Goal: Transaction & Acquisition: Purchase product/service

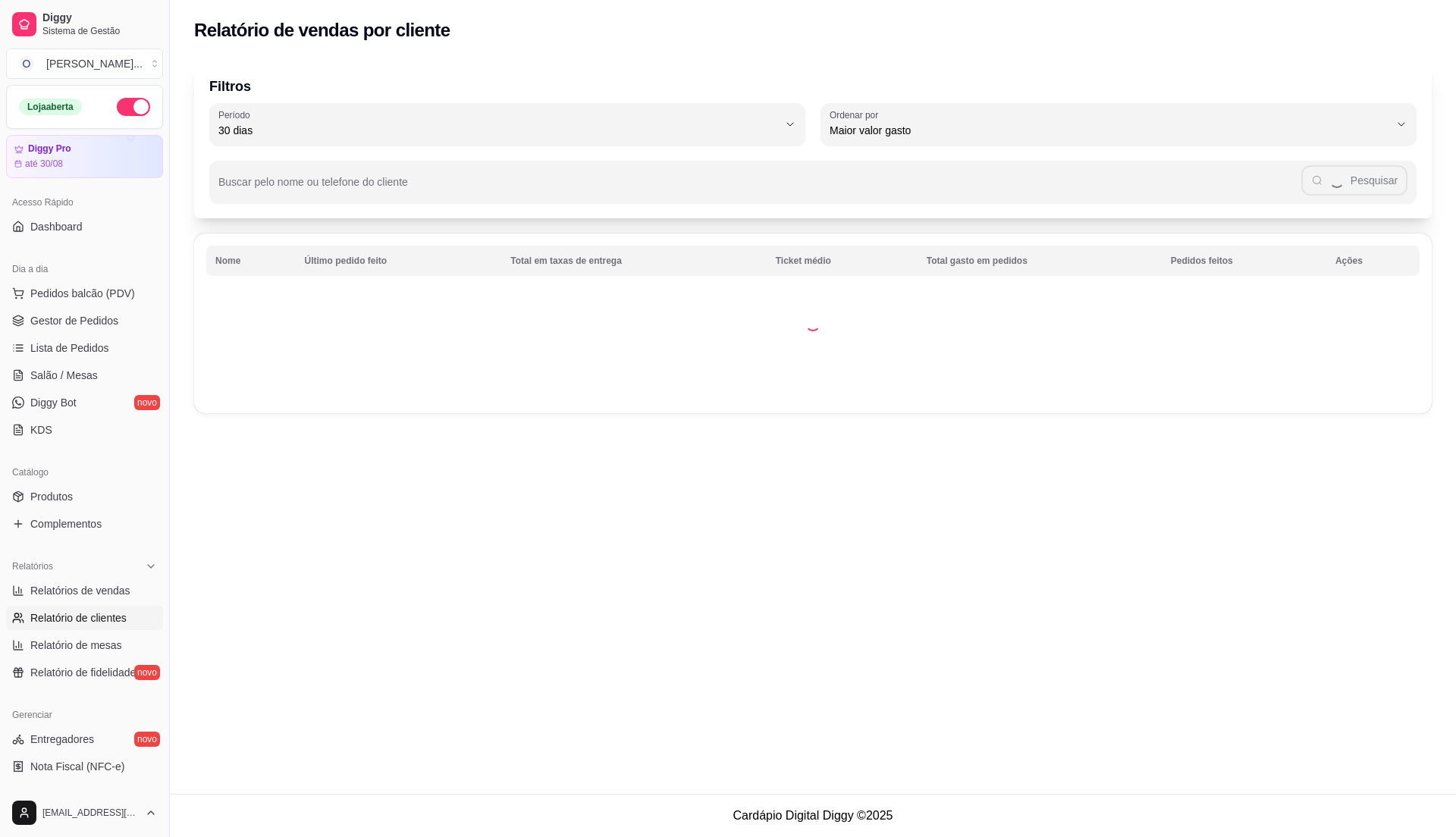
select select "30"
select select "HIGHEST_TOTAL_SPENT_WITH_ORDERS"
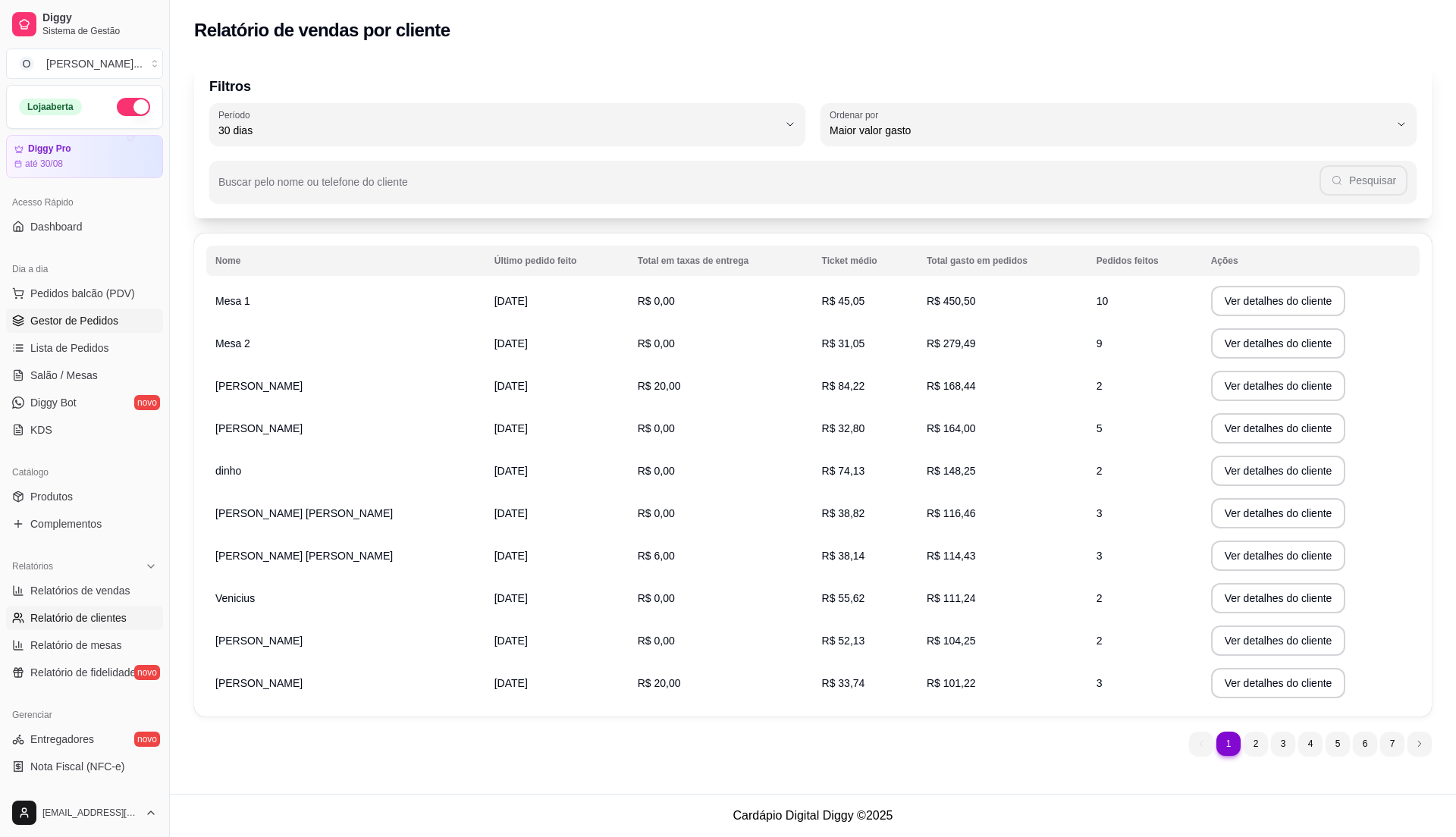
click at [73, 323] on span "Gestor de Pedidos" at bounding box center [74, 320] width 88 height 15
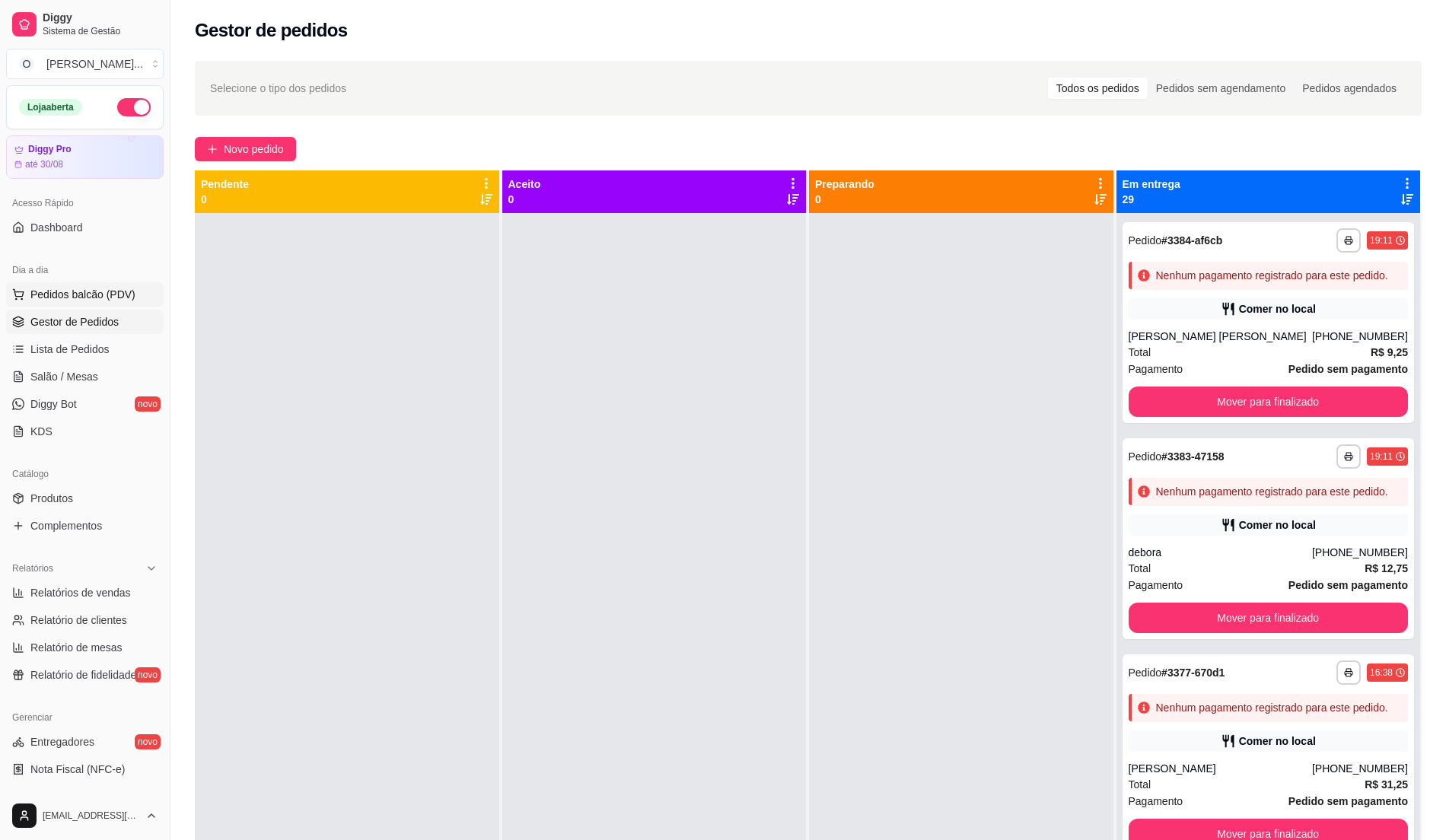
click at [78, 300] on span "Pedidos balcão (PDV)" at bounding box center [82, 294] width 105 height 15
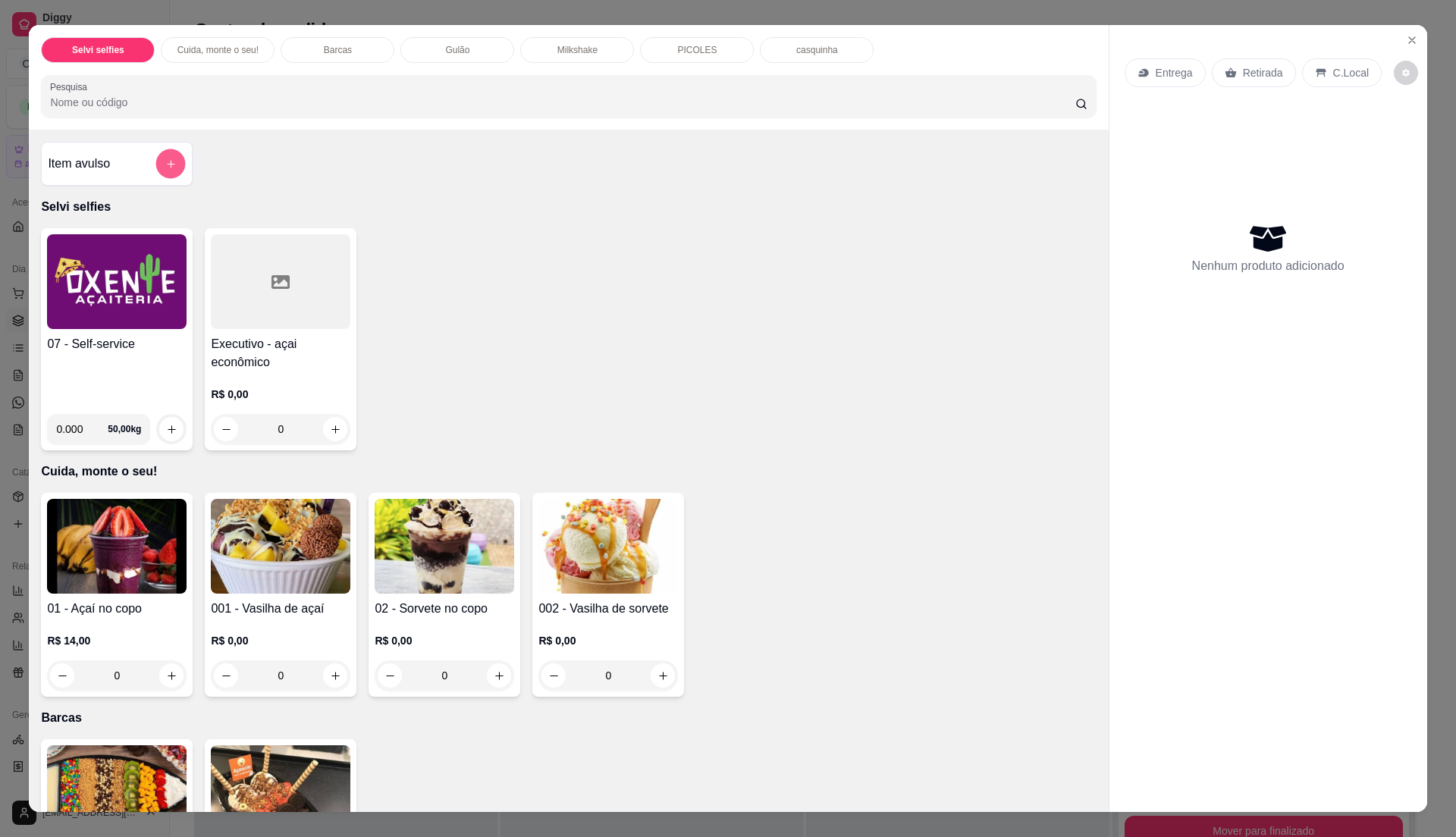
click at [156, 155] on button "add-separate-item" at bounding box center [171, 163] width 30 height 29
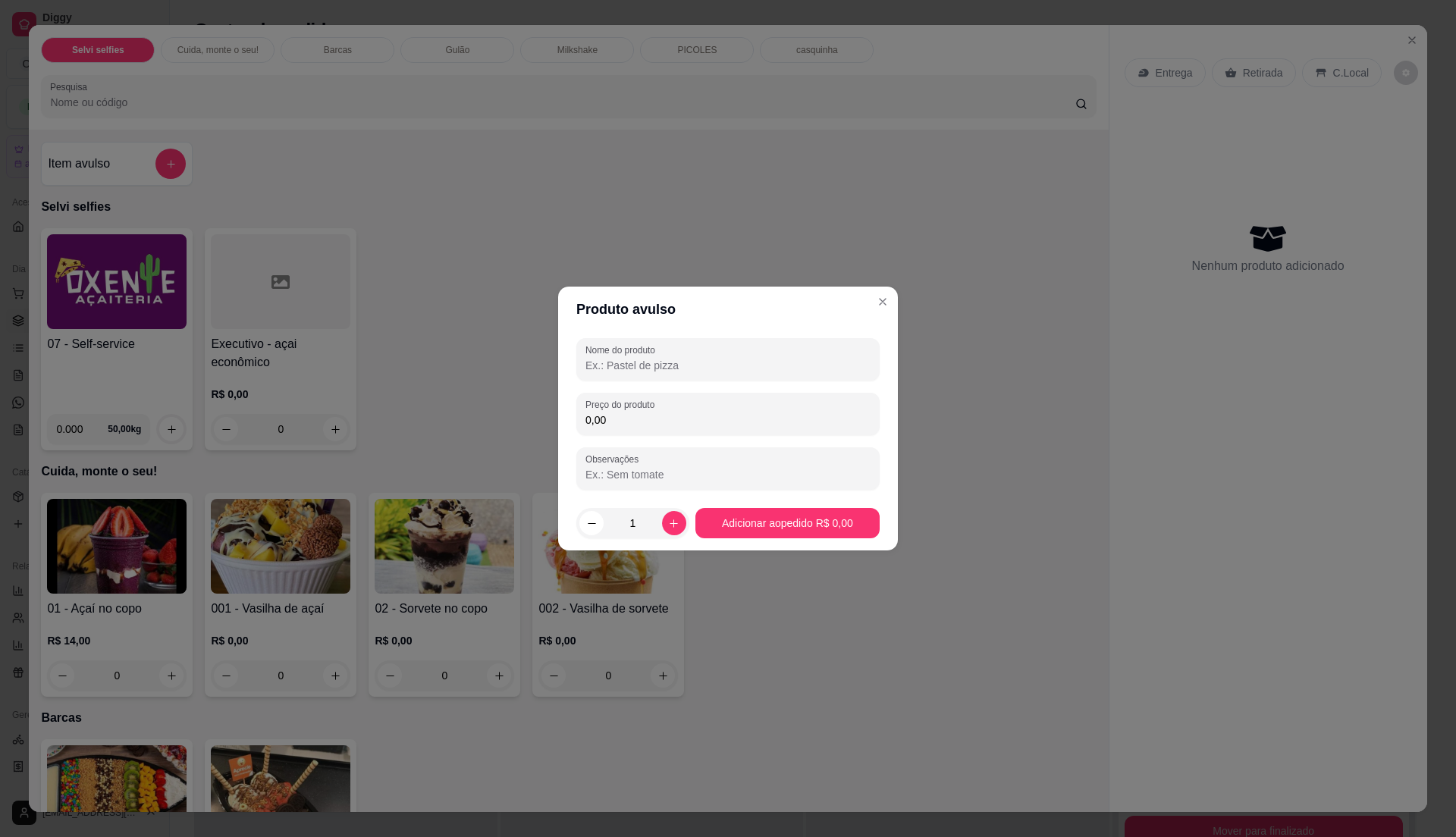
click at [612, 361] on input "Nome do produto" at bounding box center [728, 365] width 285 height 15
type input "acai"
click at [612, 418] on input "0,00" at bounding box center [728, 419] width 285 height 15
type input "40,00"
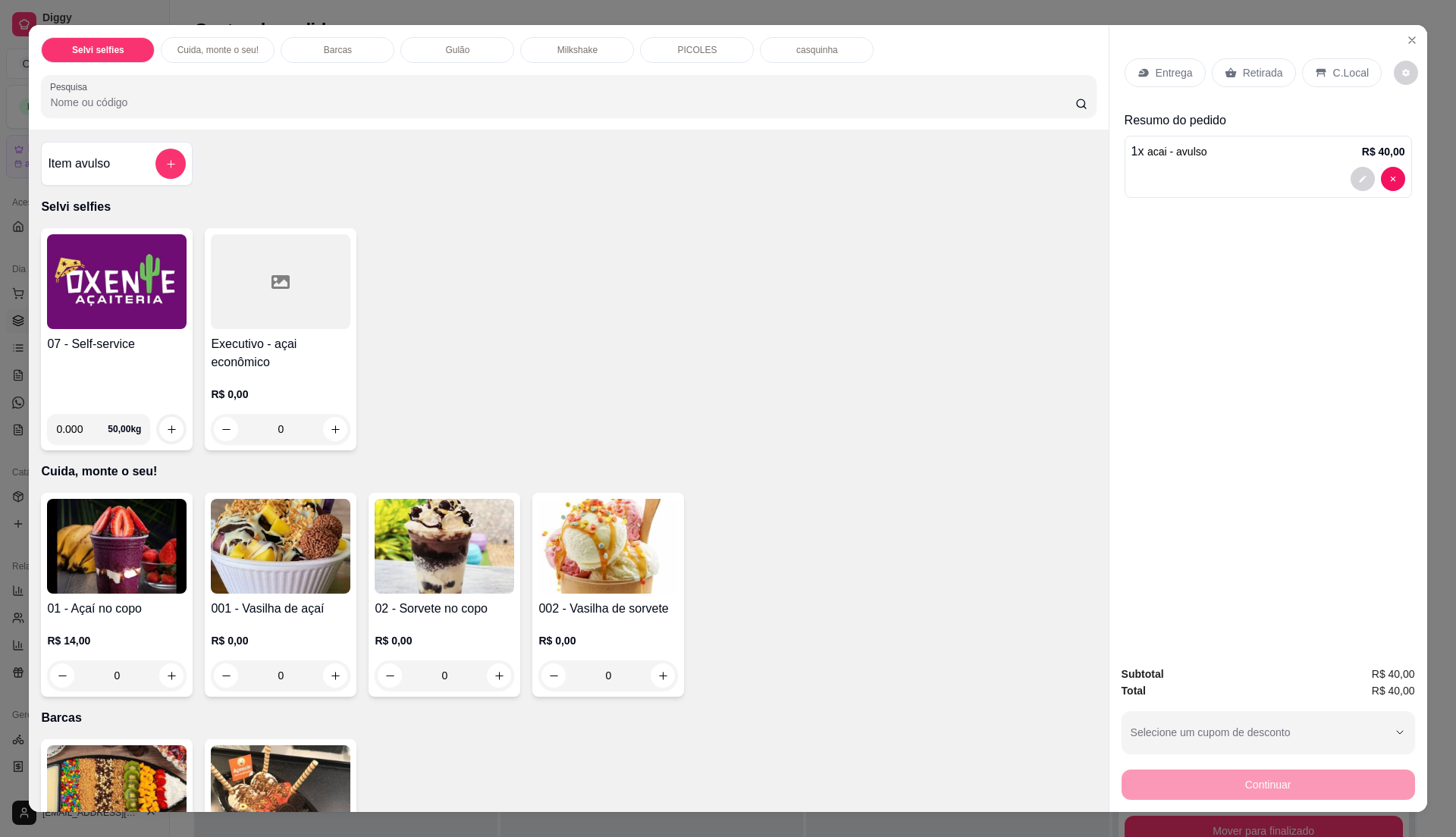
click at [1159, 71] on p "Entrega" at bounding box center [1174, 73] width 37 height 15
click at [1340, 65] on p "C.Local" at bounding box center [1351, 73] width 36 height 15
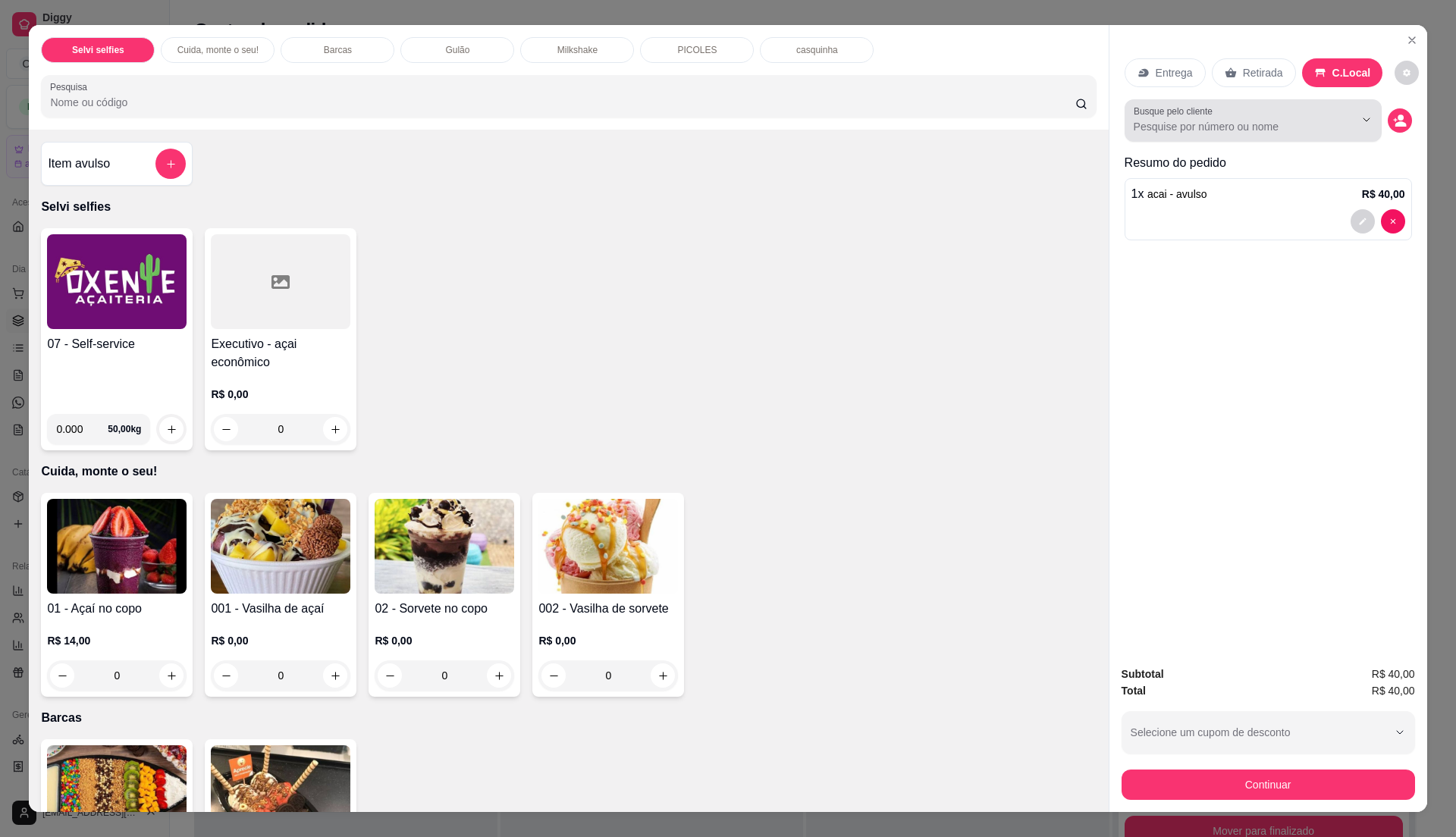
click at [1223, 136] on div "Busque pelo cliente" at bounding box center [1253, 120] width 257 height 42
type input "[PERSON_NAME]"
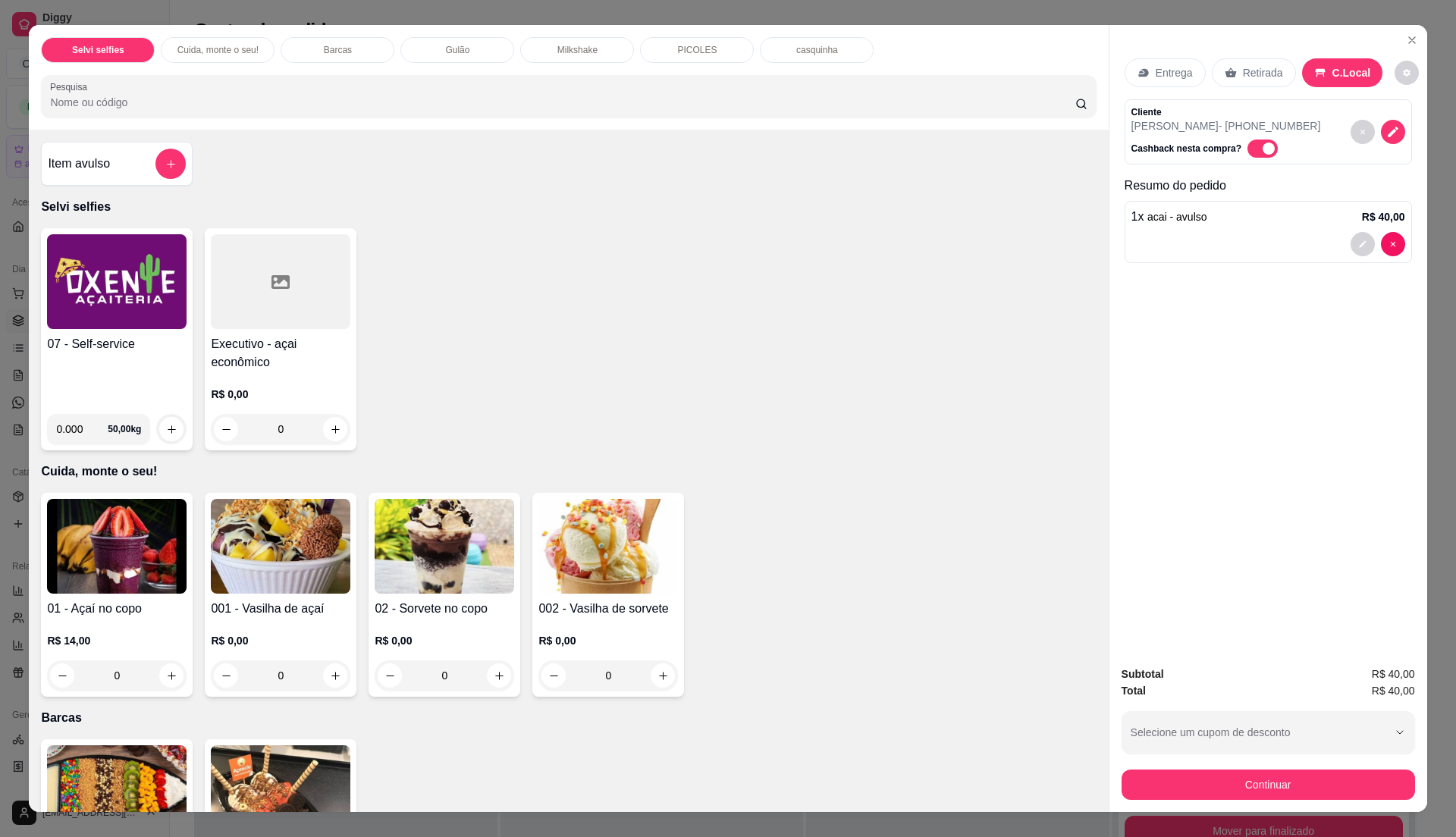
click at [1171, 77] on p "Entrega" at bounding box center [1174, 73] width 37 height 15
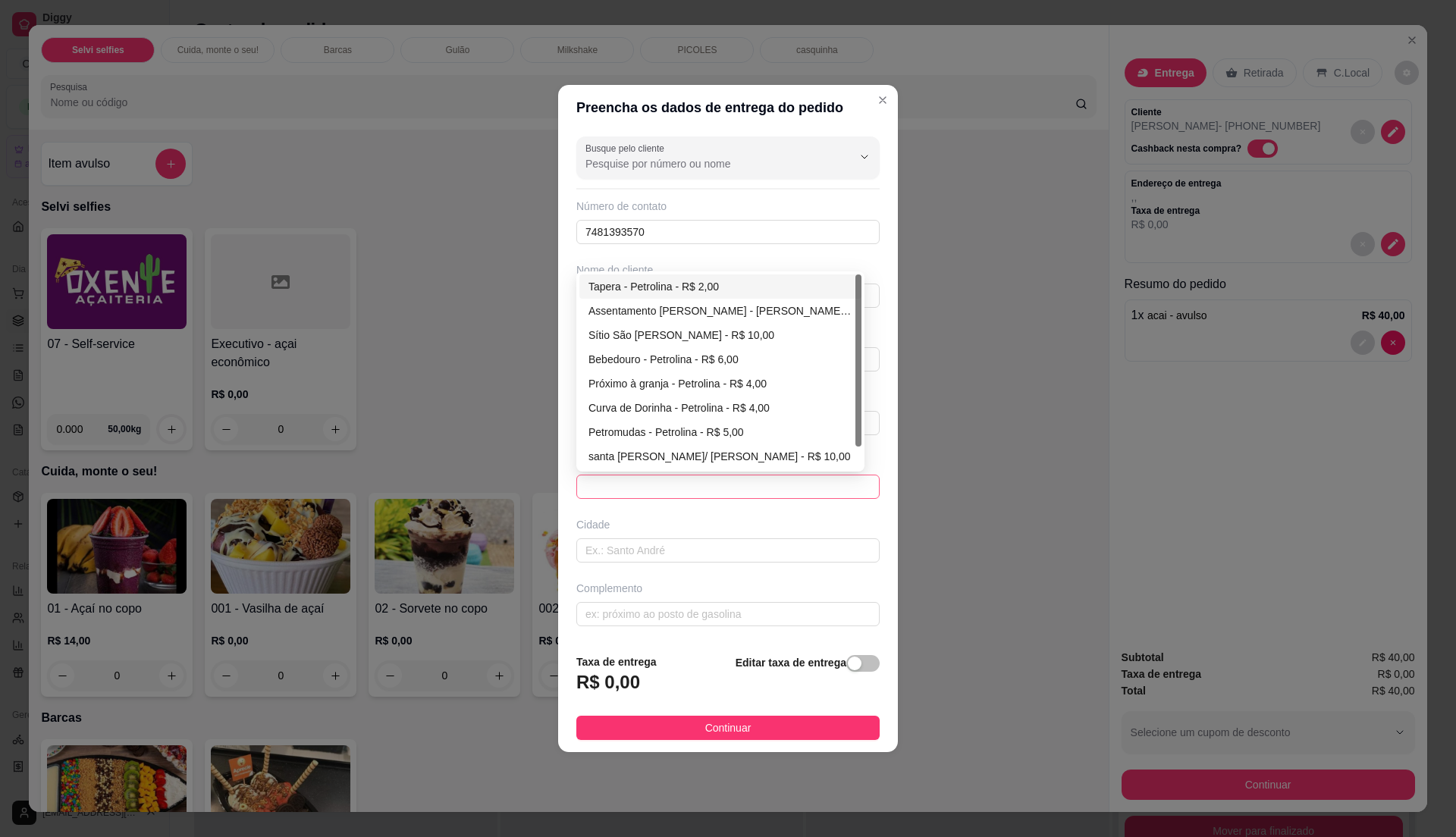
click at [659, 485] on span at bounding box center [728, 486] width 285 height 23
click at [690, 276] on div "Tapera - Petrolina - R$ 2,00" at bounding box center [721, 286] width 282 height 24
type input "Petrolina"
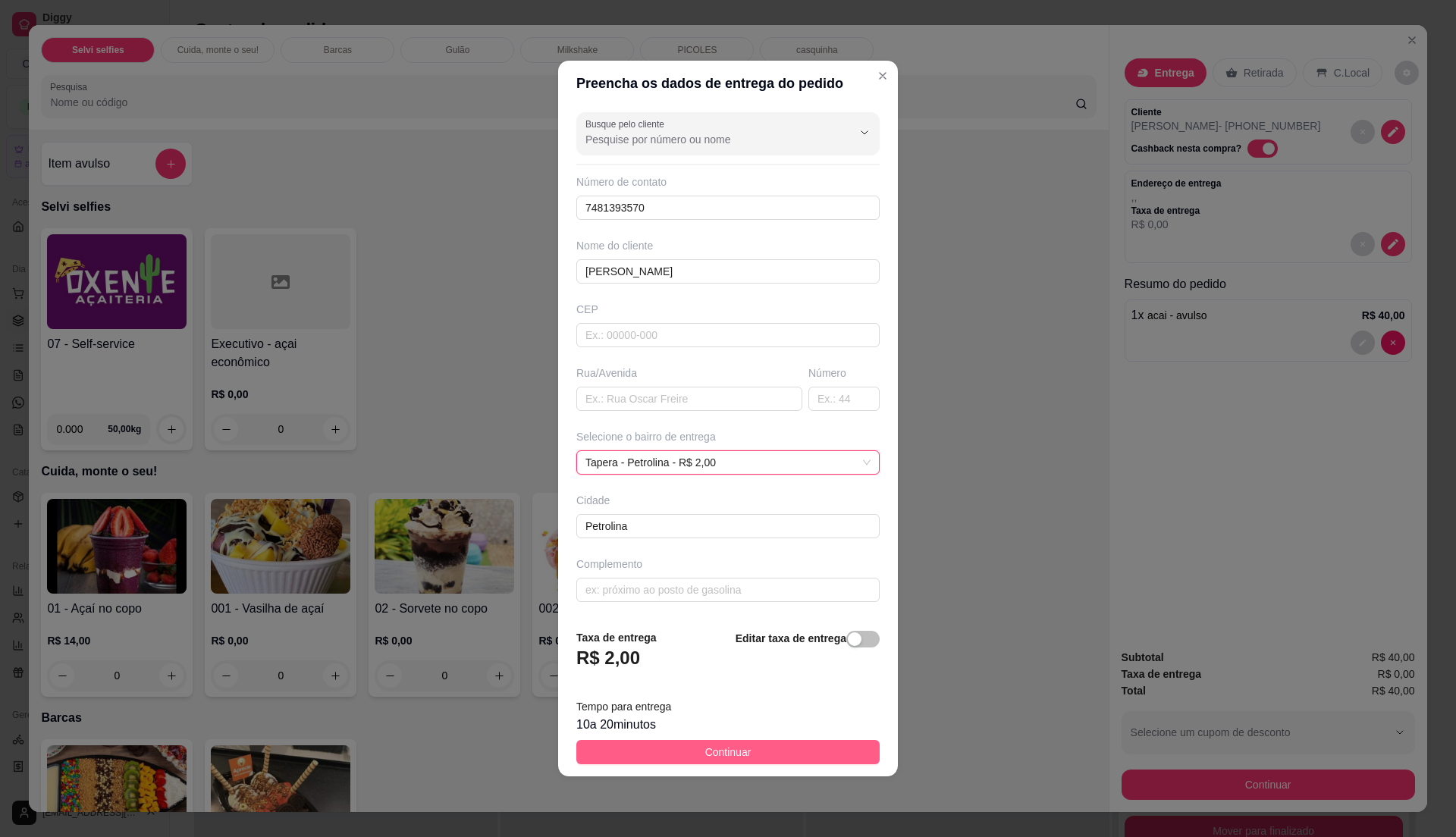
click at [695, 753] on button "Continuar" at bounding box center [728, 752] width 303 height 24
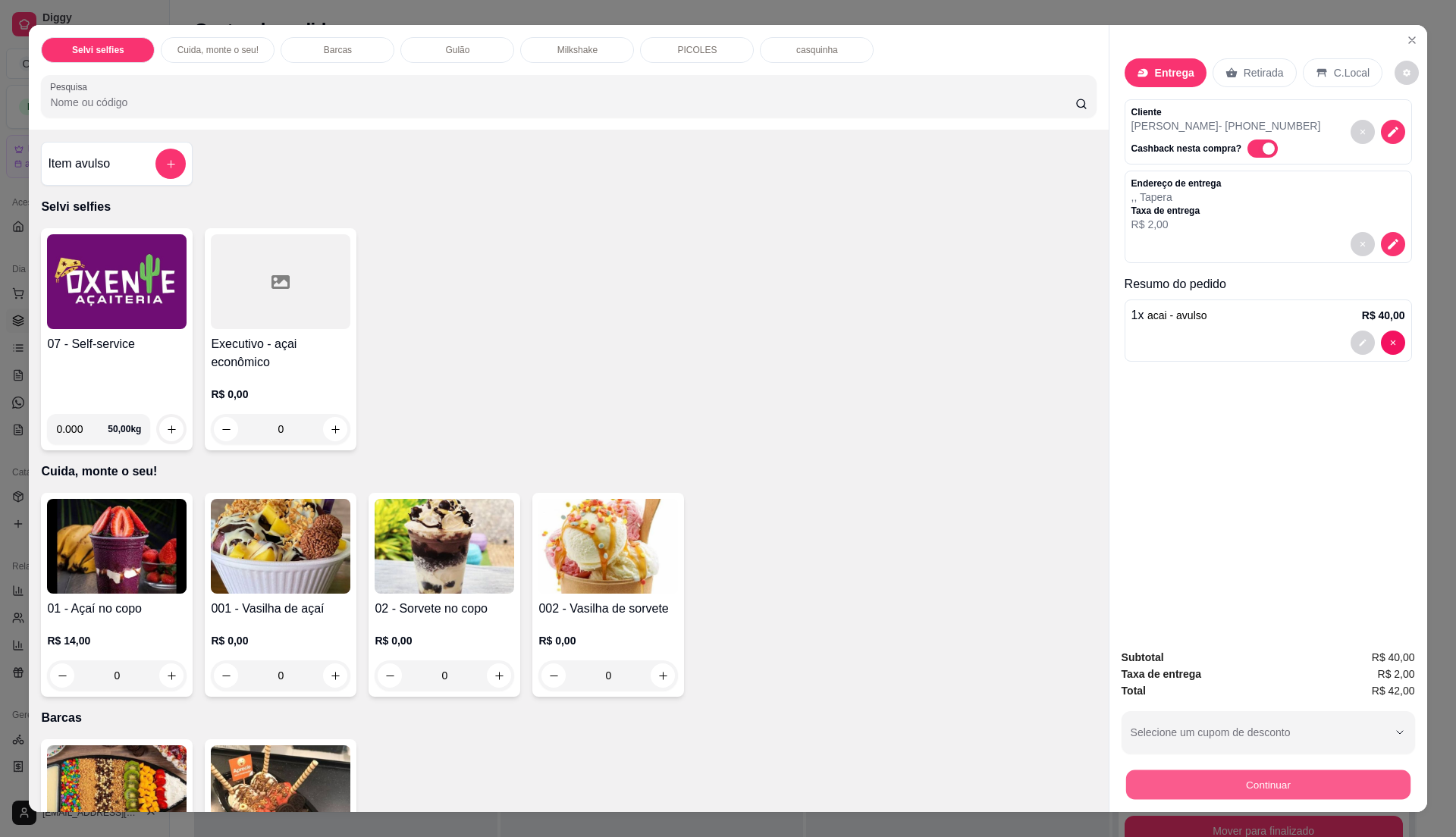
click at [1242, 775] on button "Continuar" at bounding box center [1267, 784] width 285 height 29
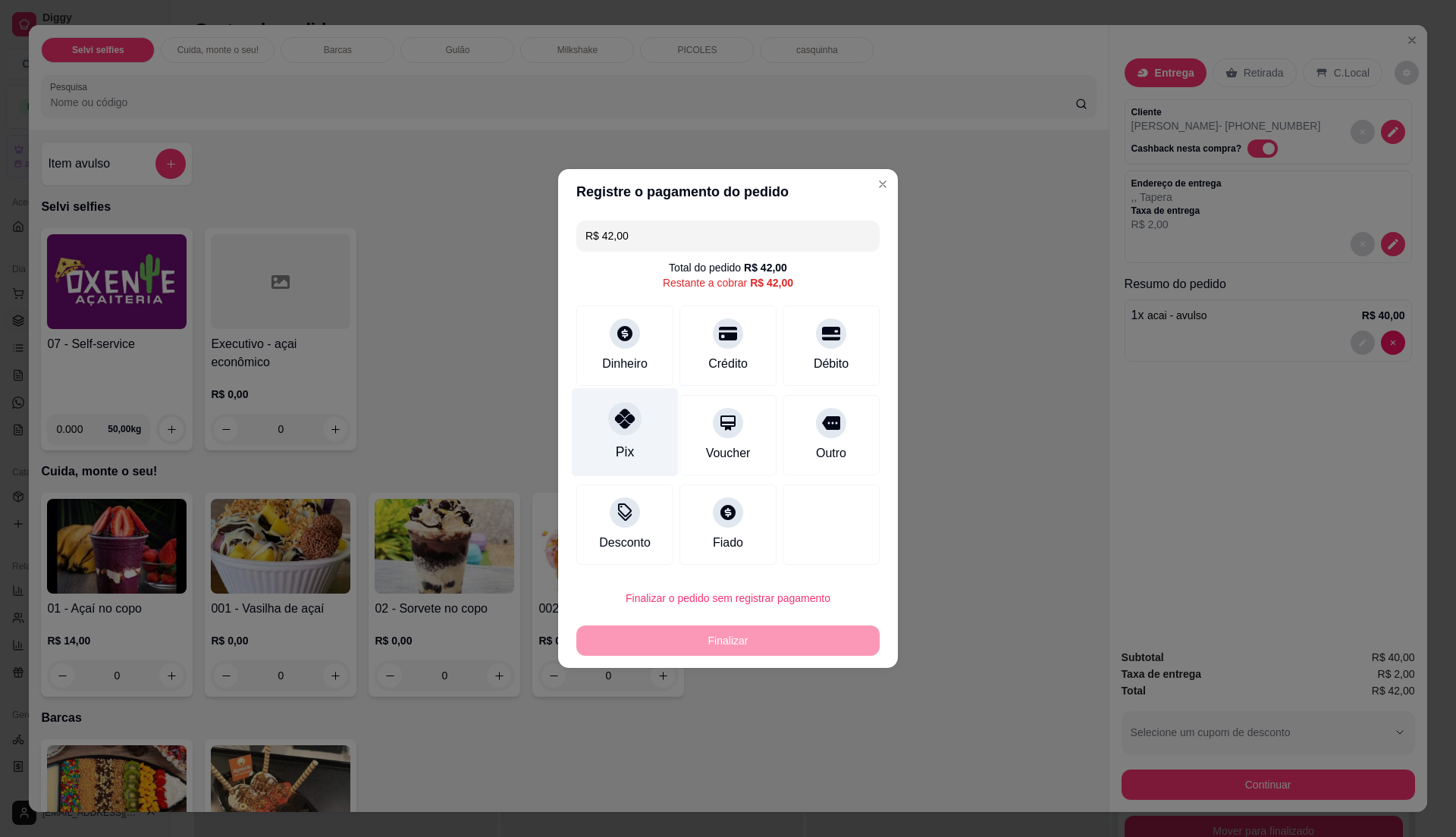
click at [607, 434] on div "Pix" at bounding box center [625, 432] width 107 height 88
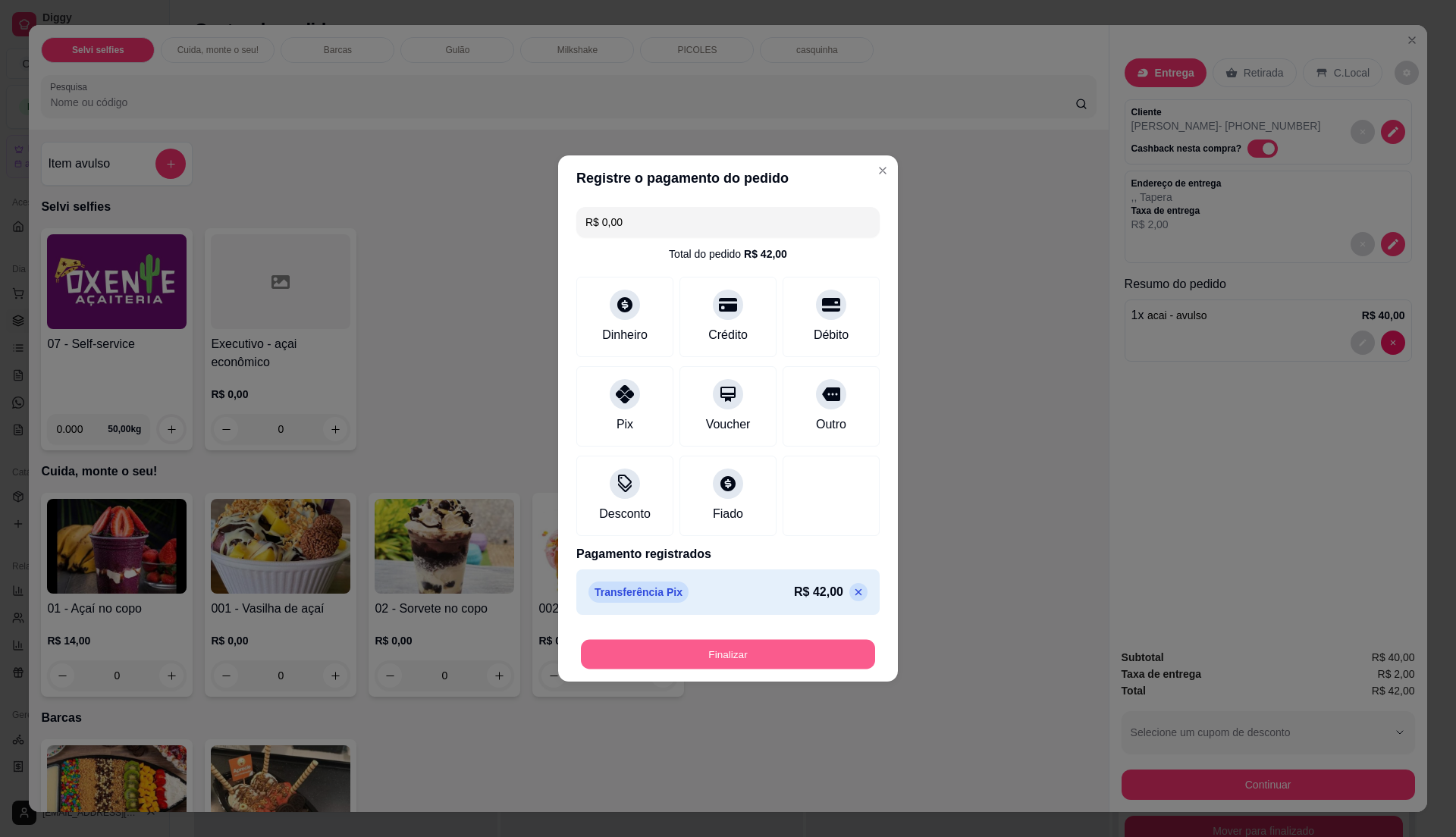
click at [696, 659] on button "Finalizar" at bounding box center [728, 654] width 294 height 29
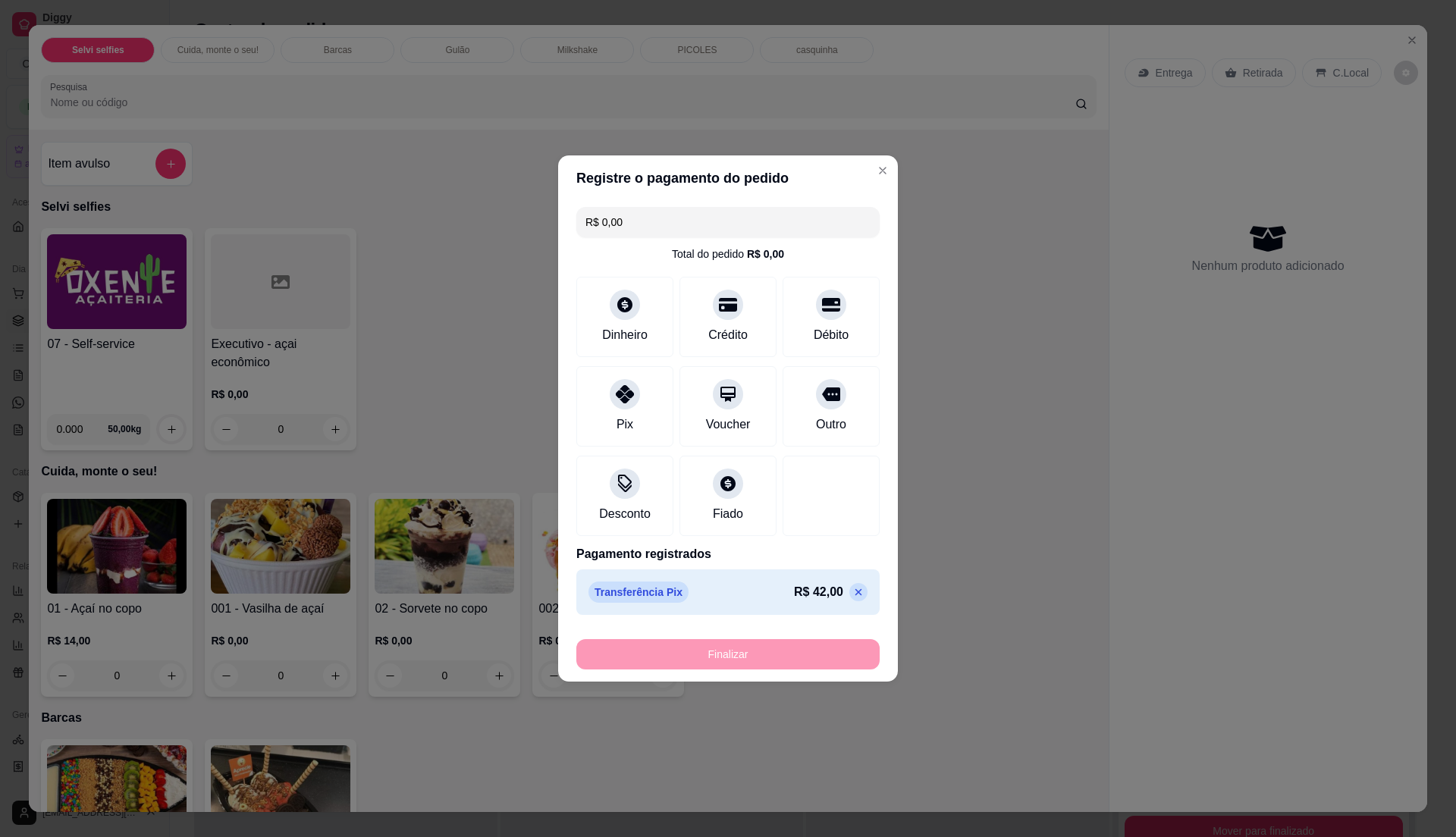
type input "-R$ 42,00"
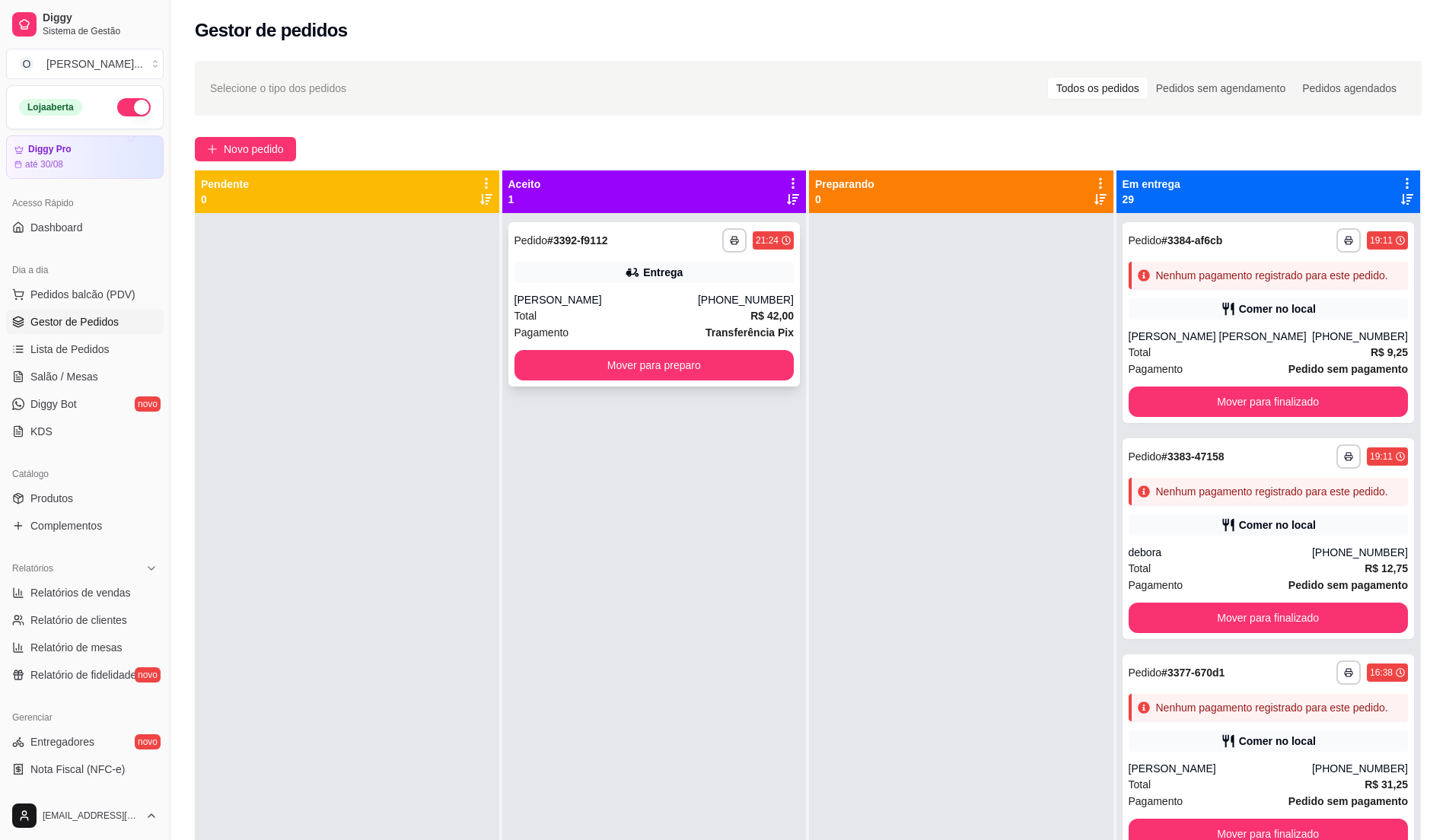
click at [705, 268] on div "Entrega" at bounding box center [655, 272] width 280 height 22
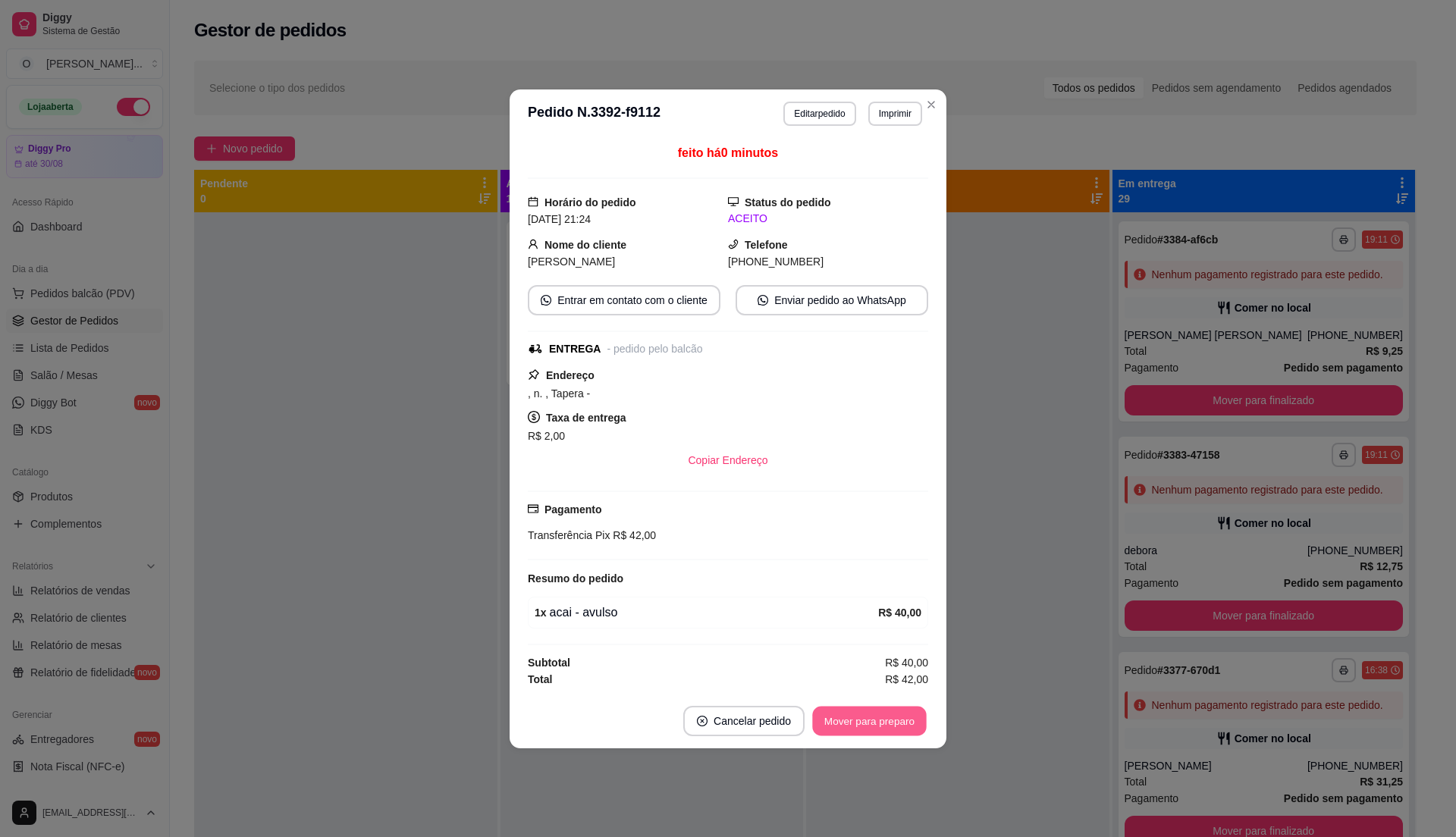
click at [857, 717] on button "Mover para preparo" at bounding box center [869, 720] width 114 height 29
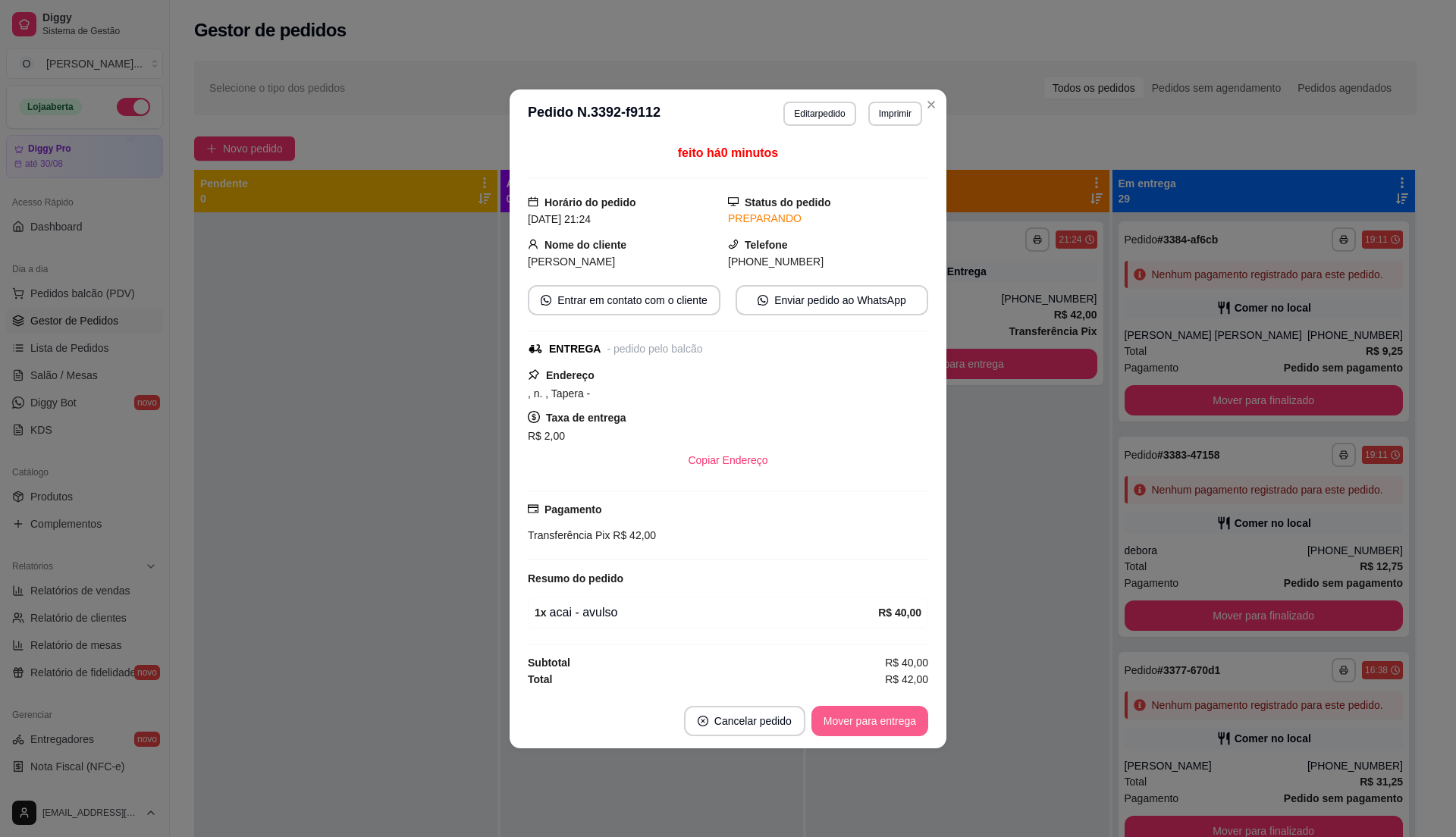
click at [857, 717] on button "Mover para entrega" at bounding box center [870, 721] width 116 height 30
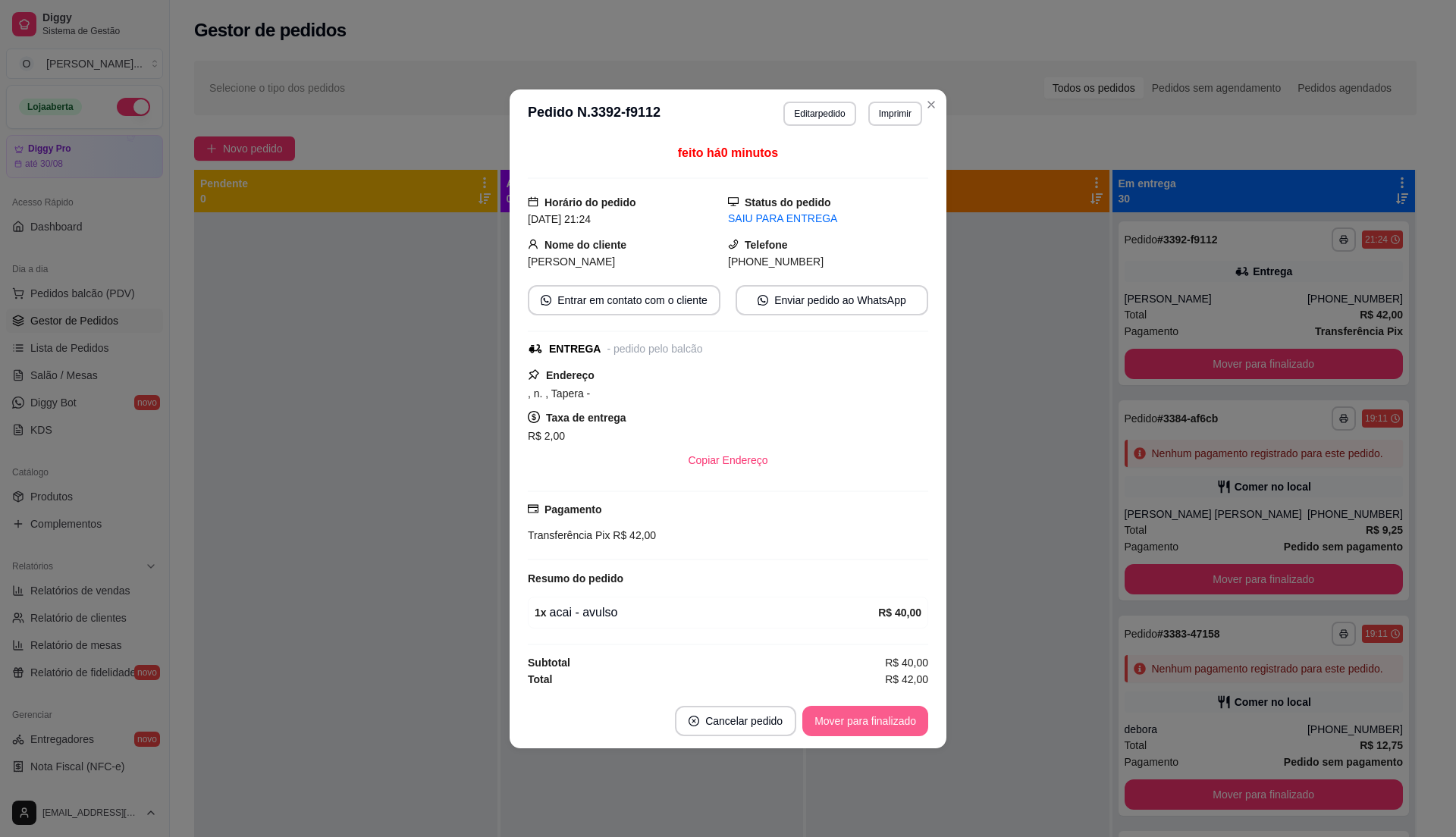
click at [857, 717] on button "Mover para finalizado" at bounding box center [865, 721] width 126 height 30
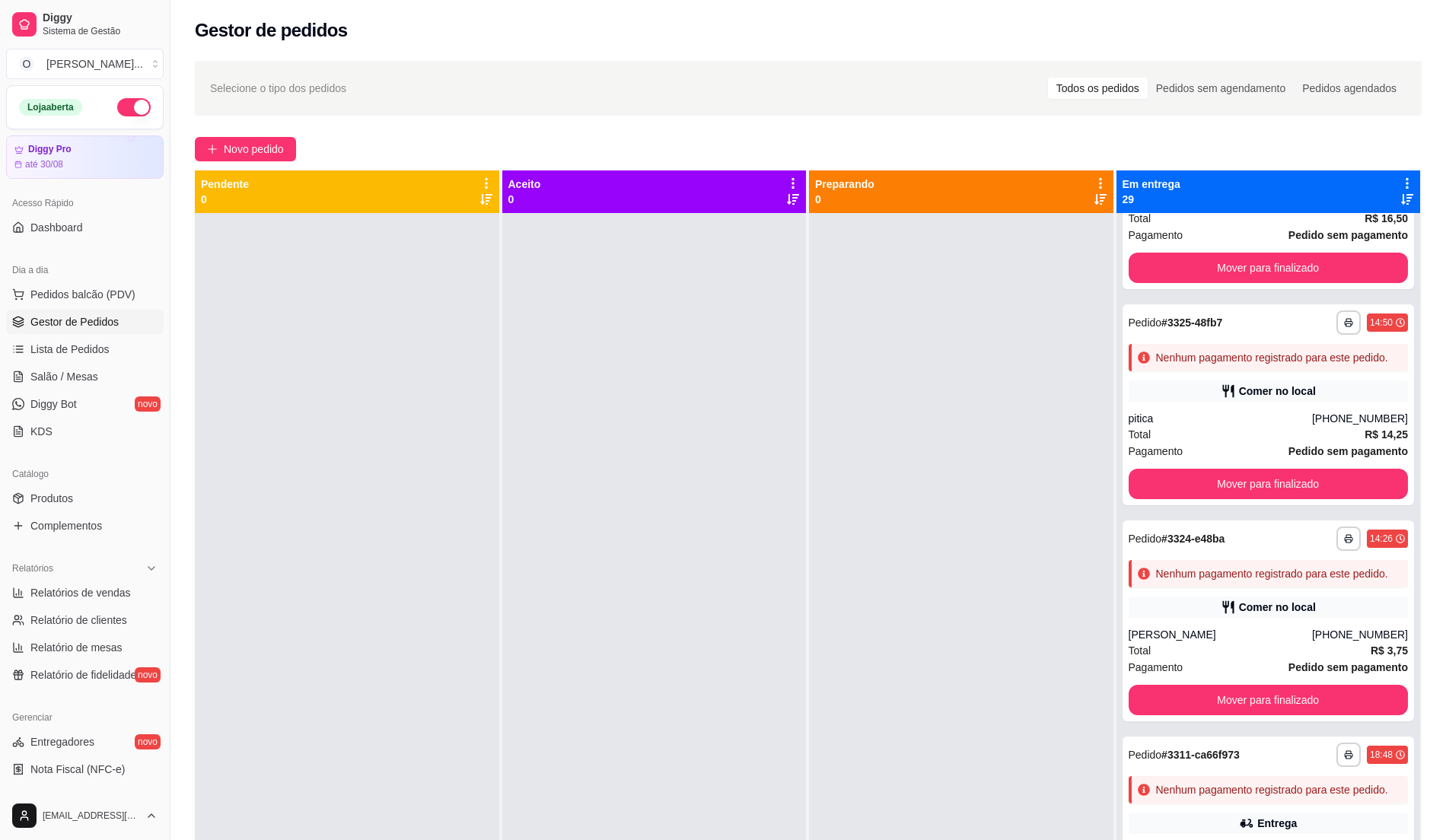
scroll to position [1218, 0]
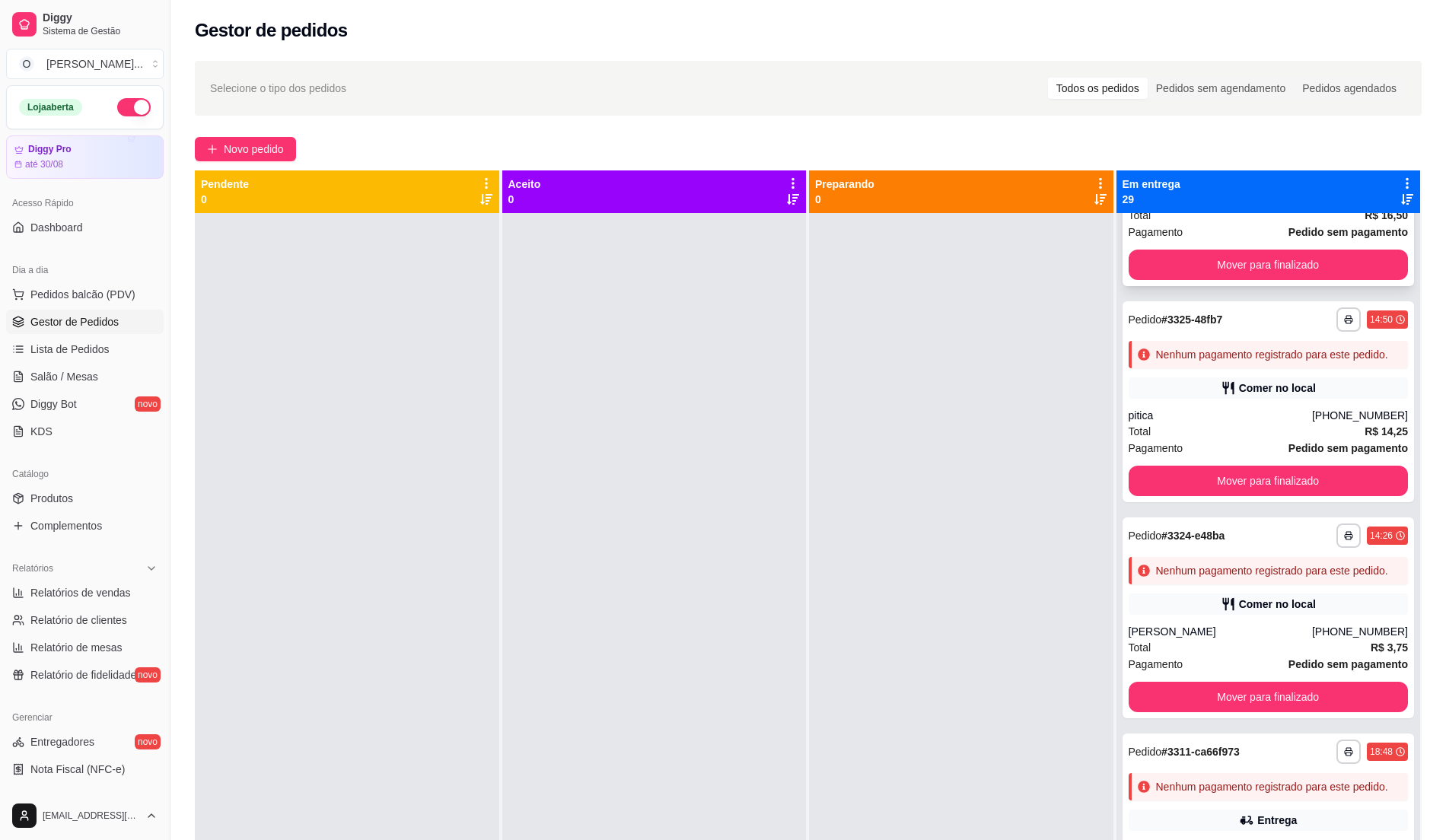
click at [1326, 207] on div "[PHONE_NUMBER]" at bounding box center [1360, 199] width 96 height 15
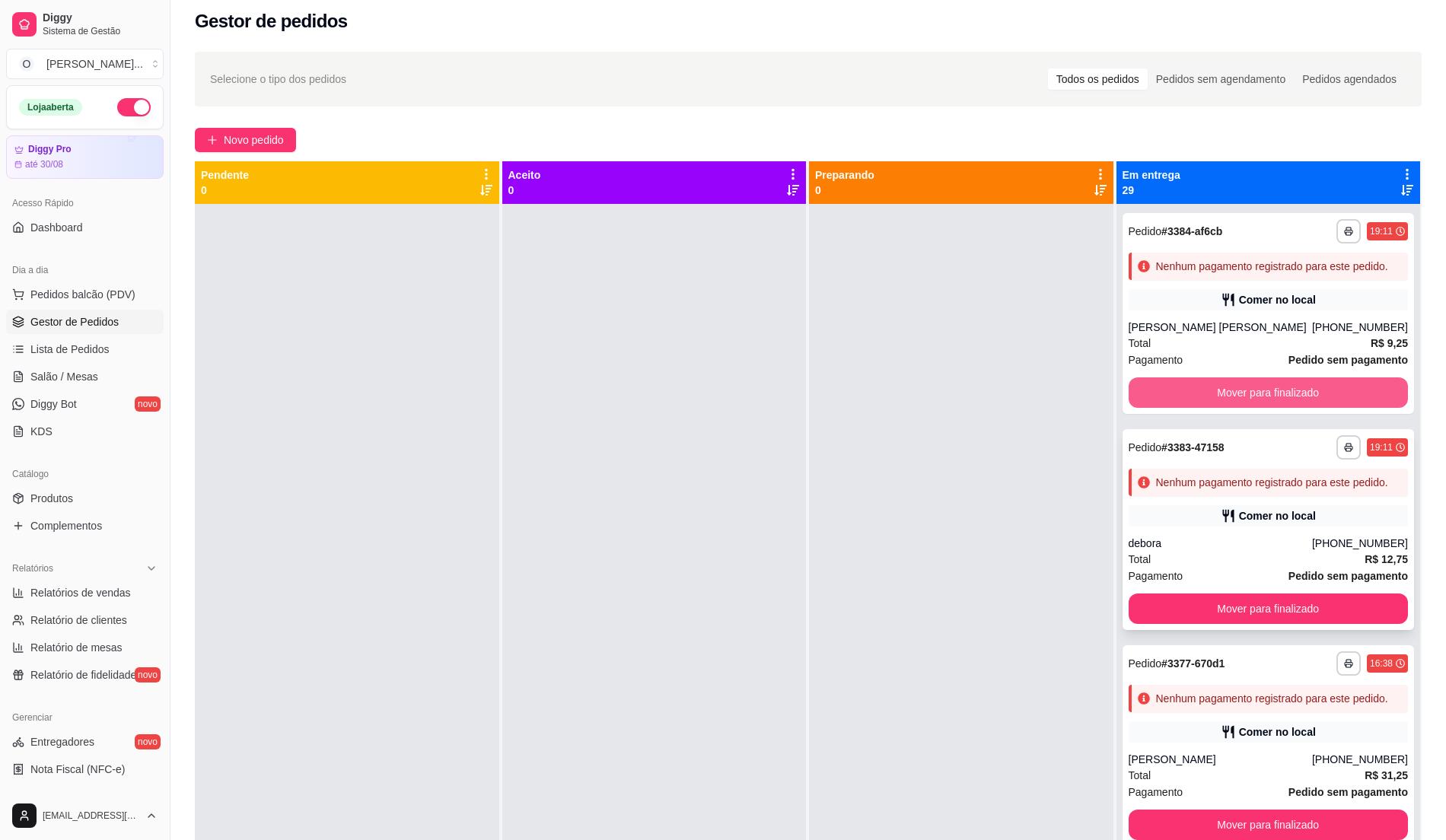
scroll to position [0, 0]
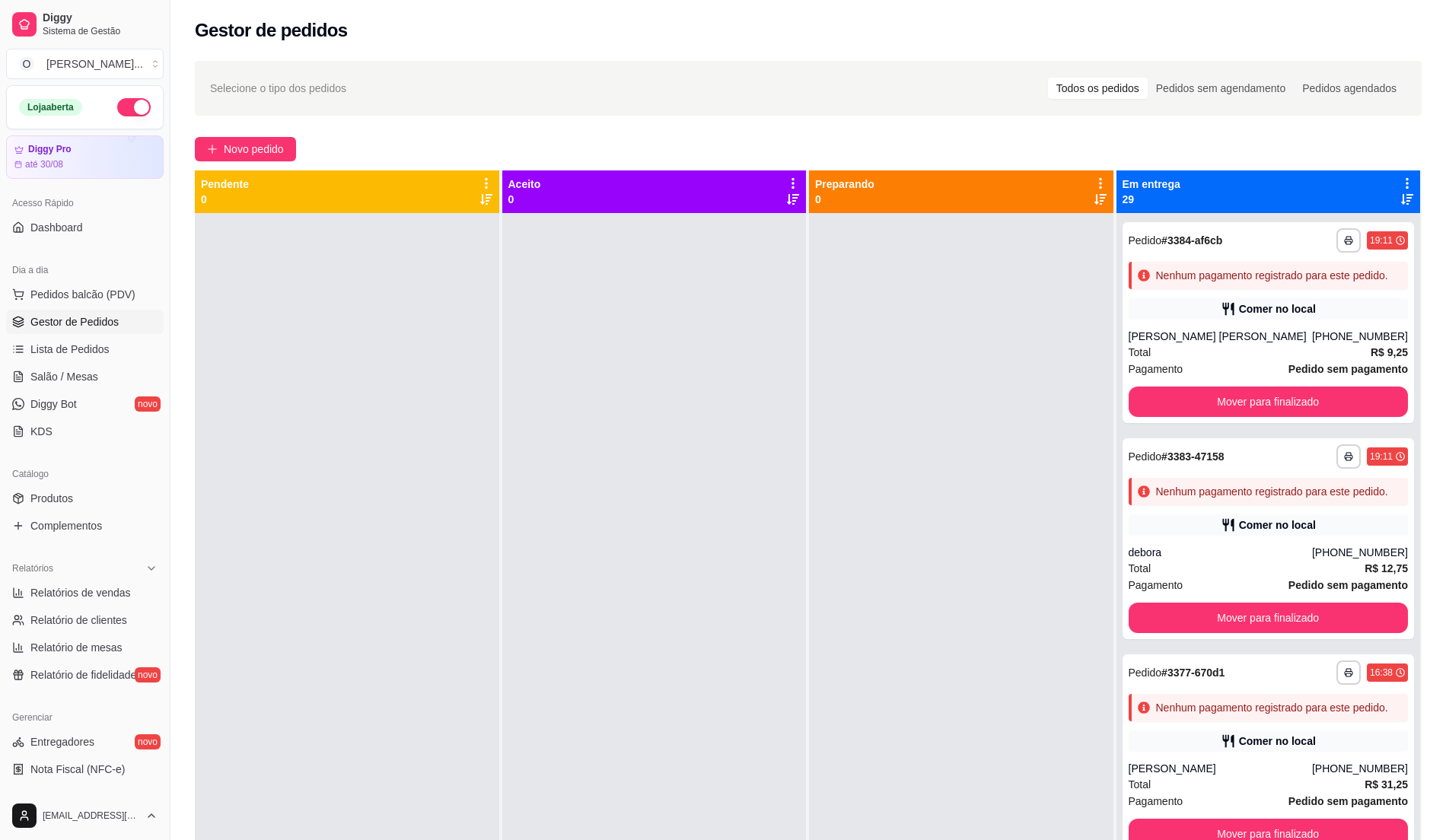
drag, startPoint x: 1049, startPoint y: 310, endPoint x: 999, endPoint y: 314, distance: 50.2
click at [999, 314] on div at bounding box center [961, 633] width 304 height 840
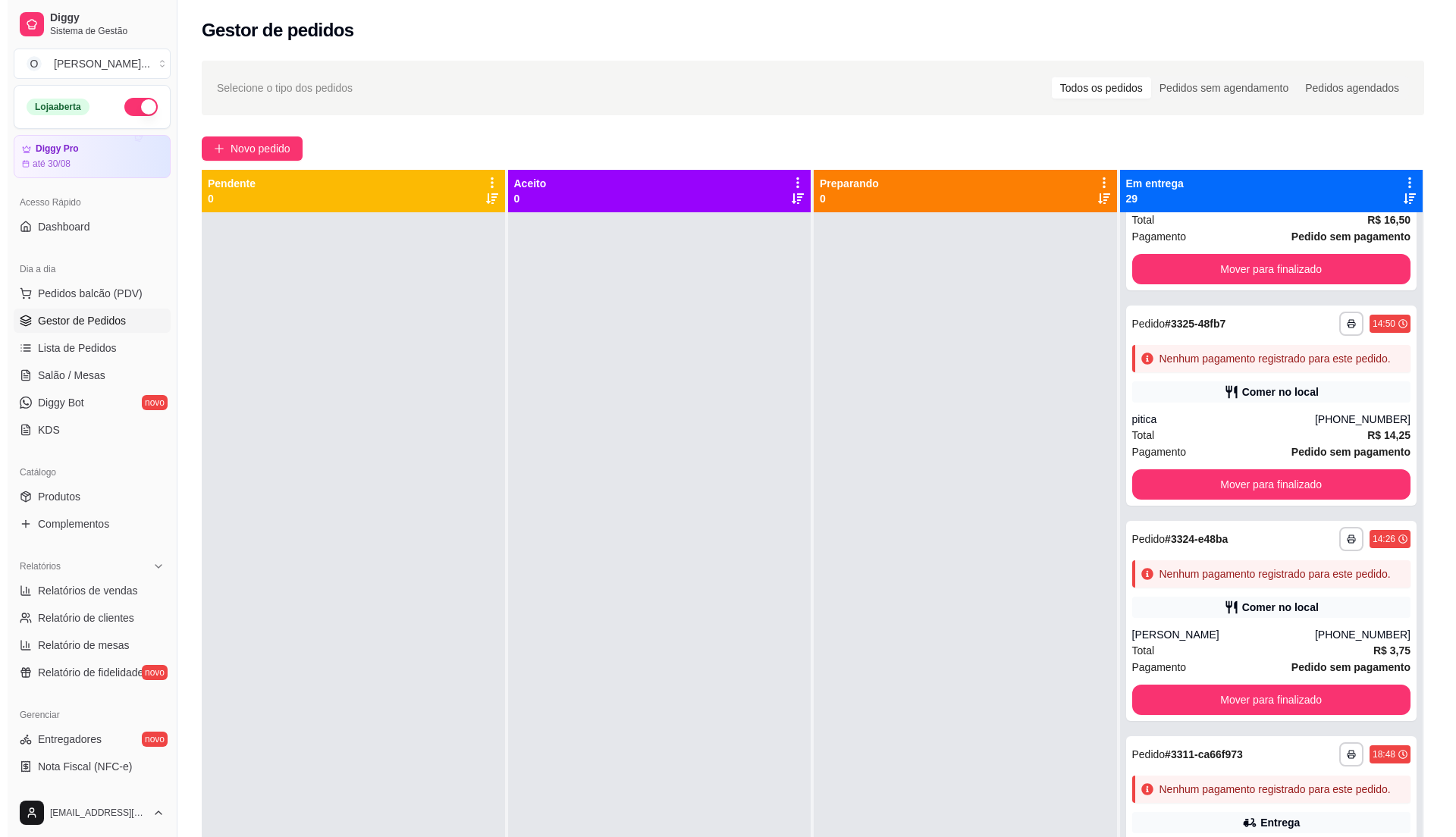
scroll to position [1213, 0]
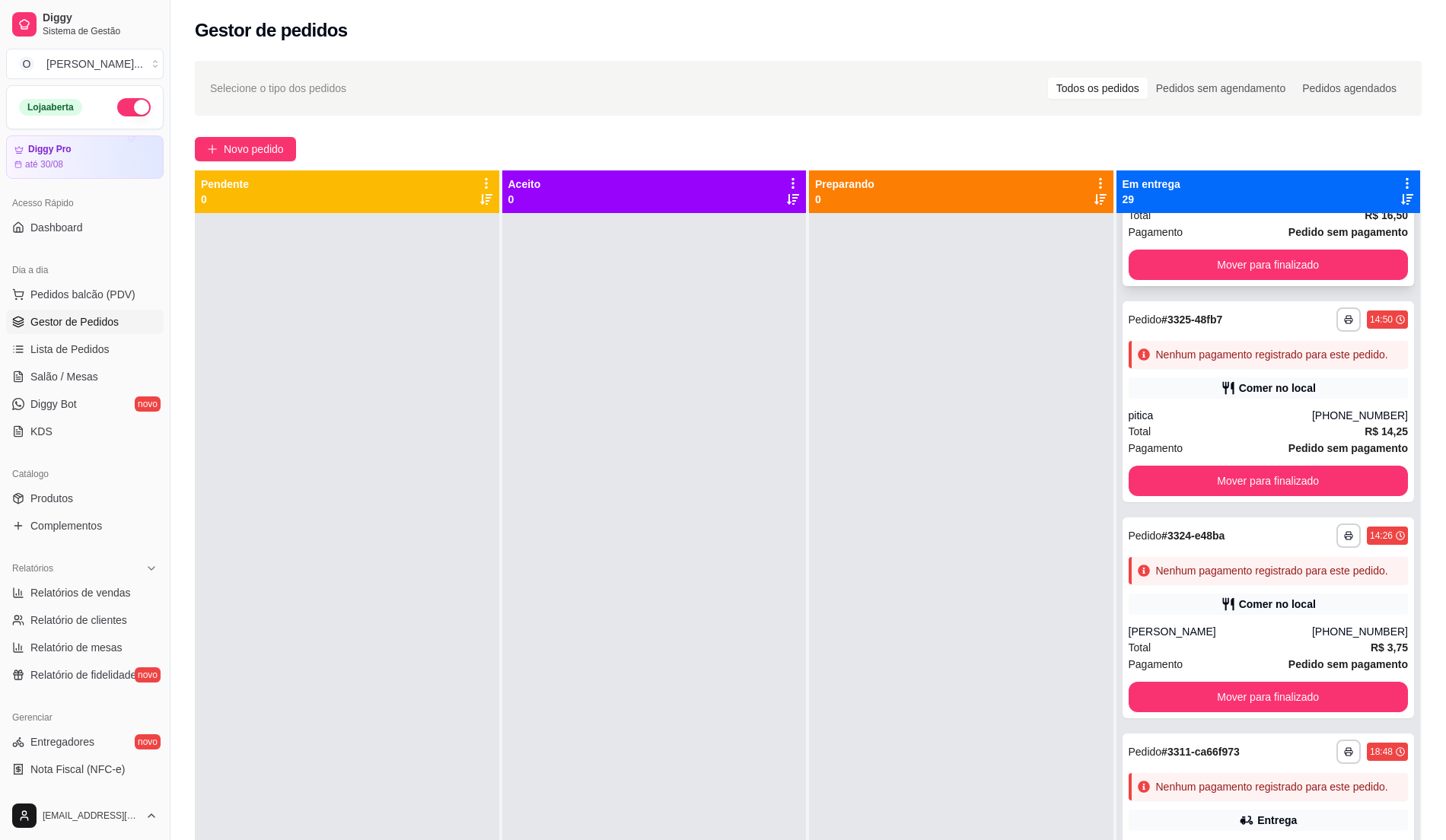
click at [1262, 179] on div "Comer no local" at bounding box center [1277, 171] width 77 height 15
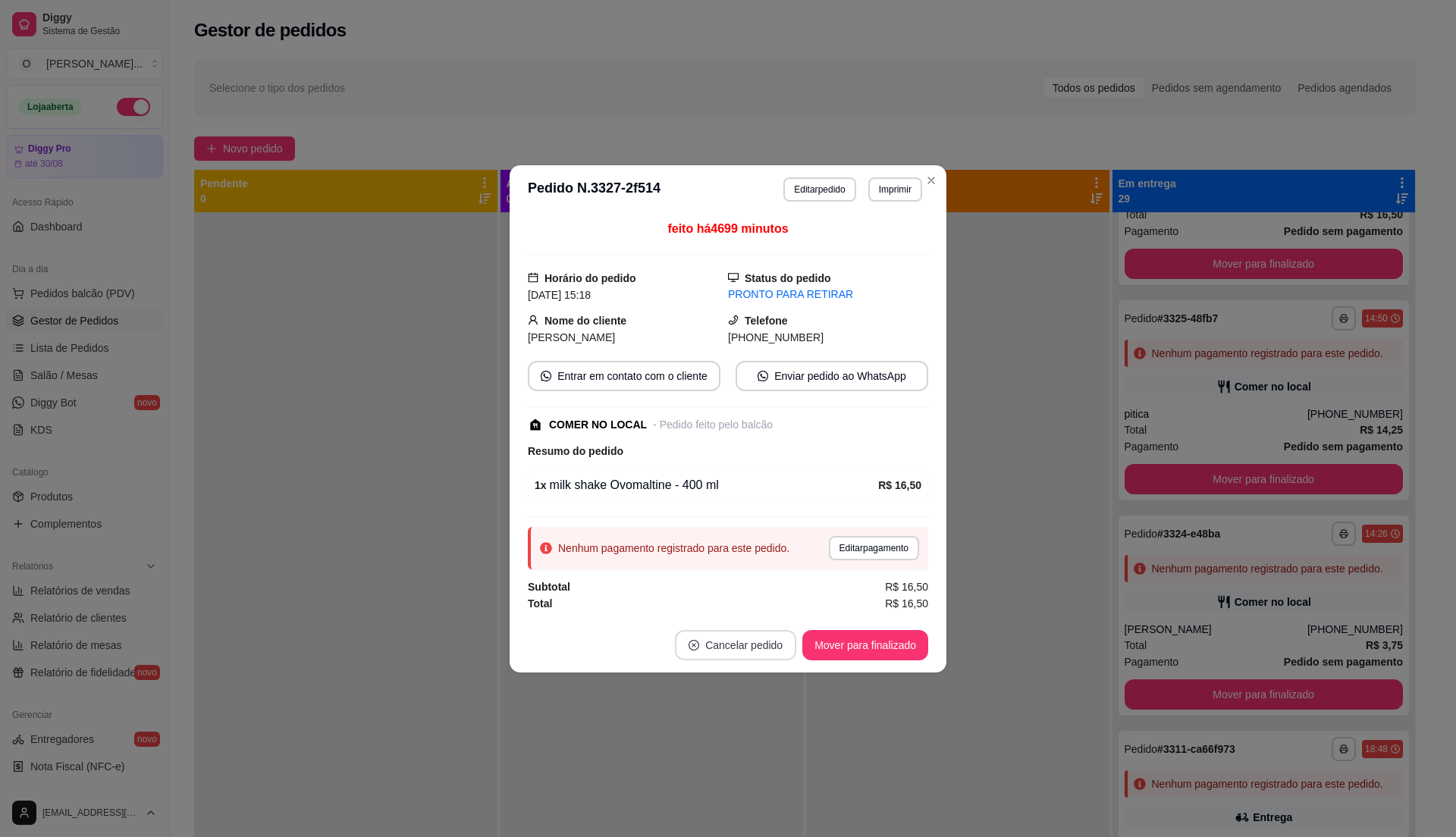
click at [737, 646] on button "Cancelar pedido" at bounding box center [735, 645] width 121 height 30
click at [753, 603] on button "Sim" at bounding box center [778, 609] width 61 height 30
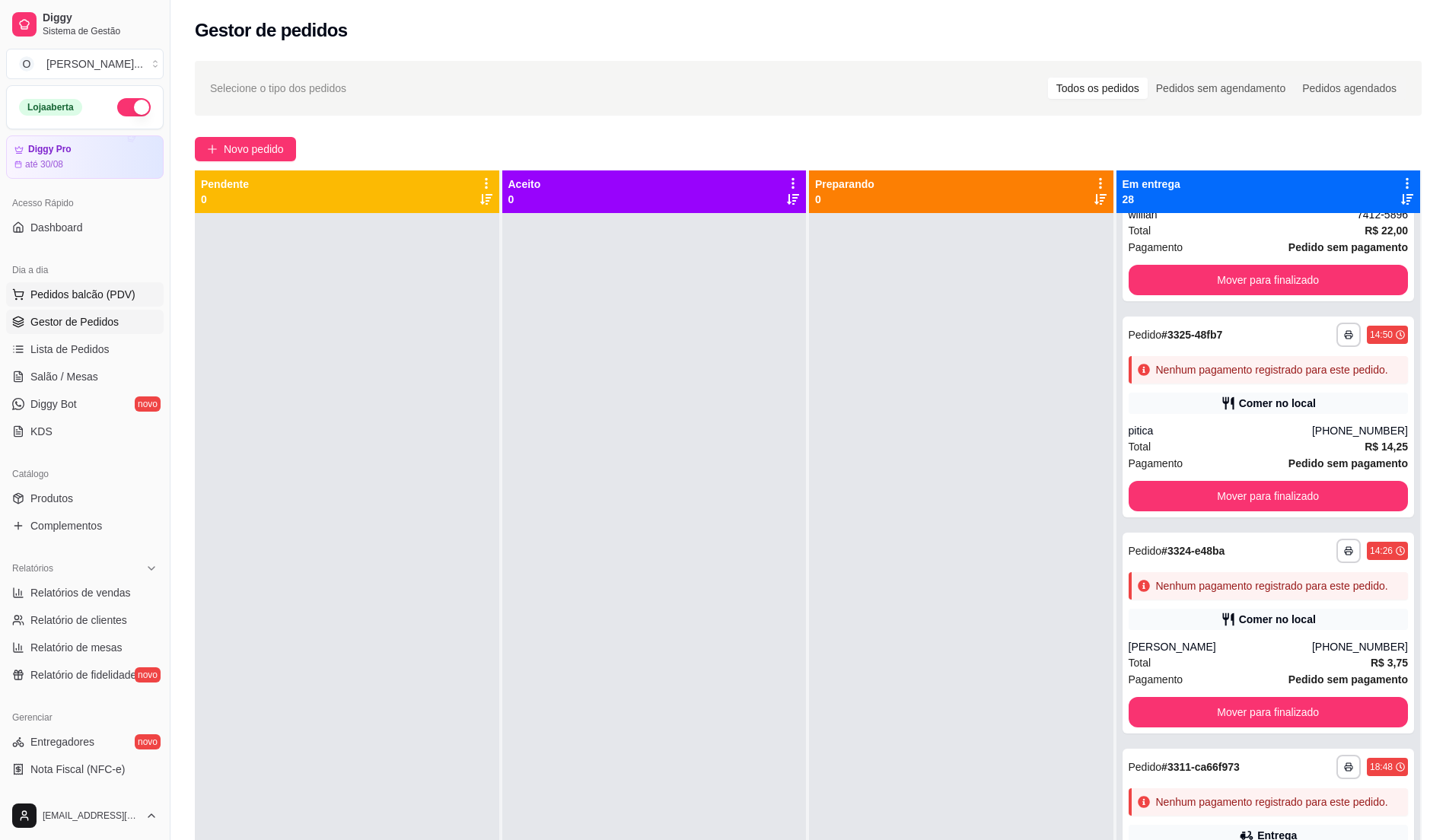
click at [84, 304] on button "Pedidos balcão (PDV)" at bounding box center [85, 294] width 158 height 24
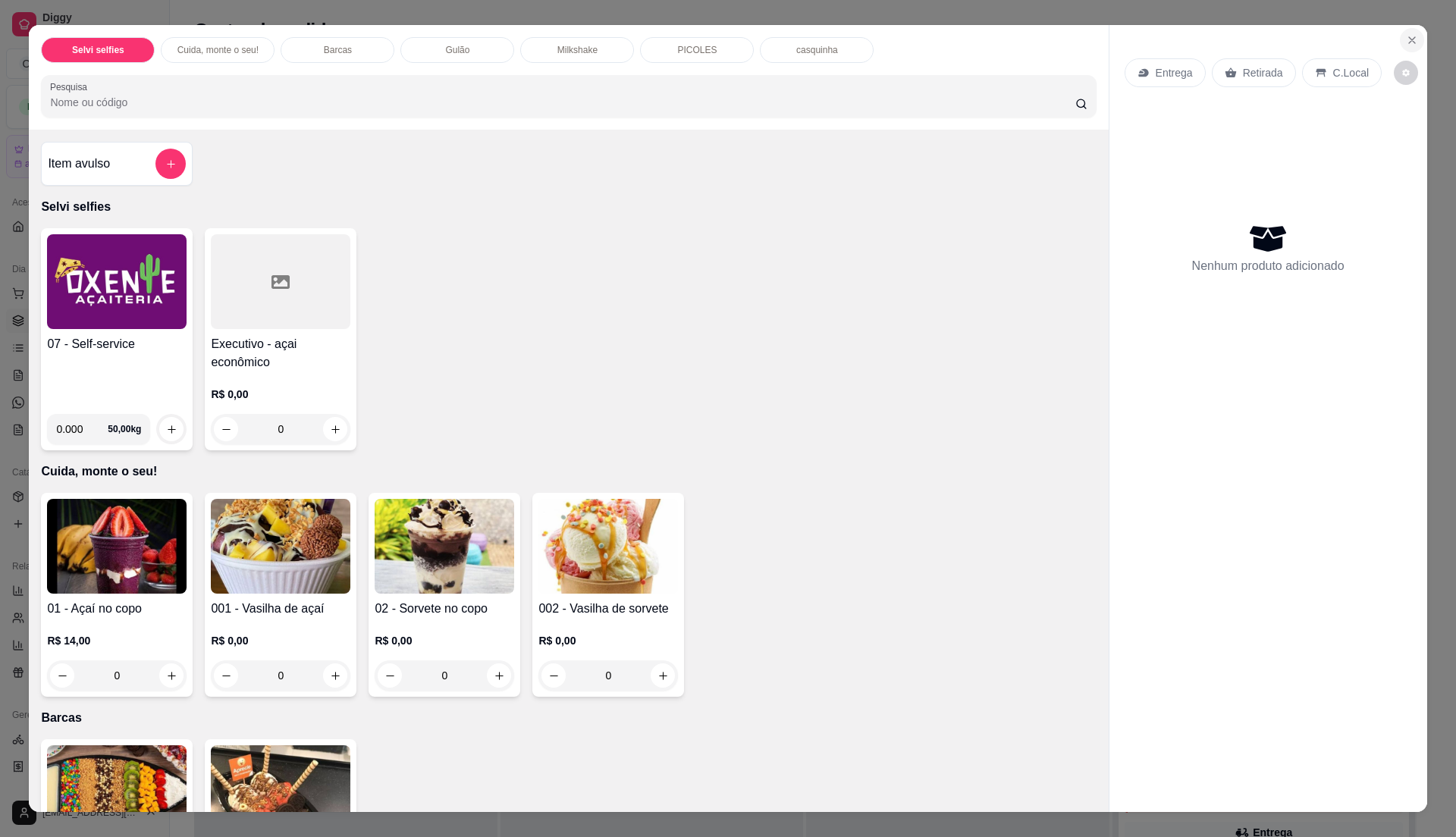
click at [1414, 45] on button "Close" at bounding box center [1412, 40] width 24 height 24
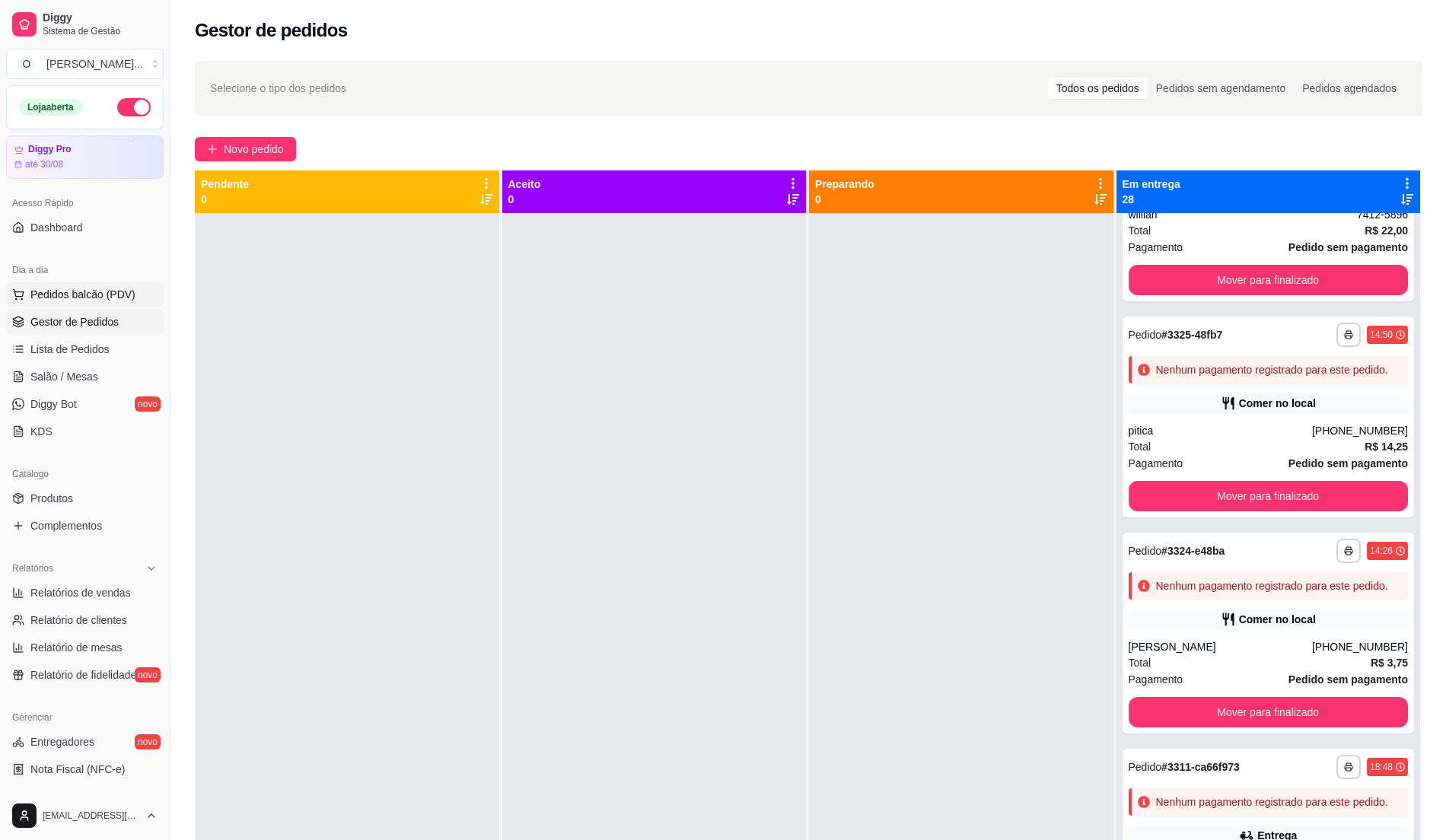
click at [101, 299] on span "Pedidos balcão (PDV)" at bounding box center [82, 294] width 105 height 15
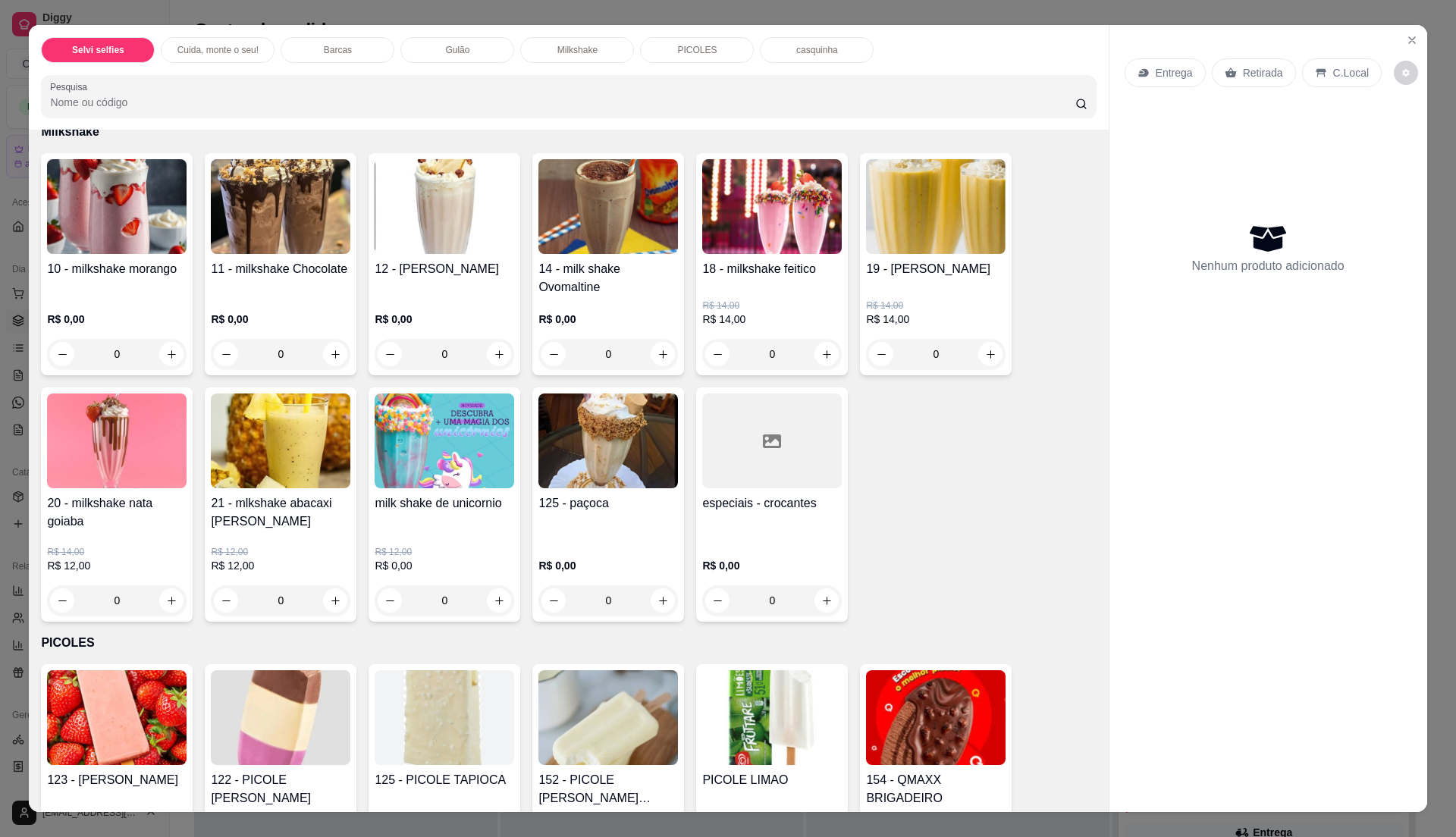
scroll to position [1415, 0]
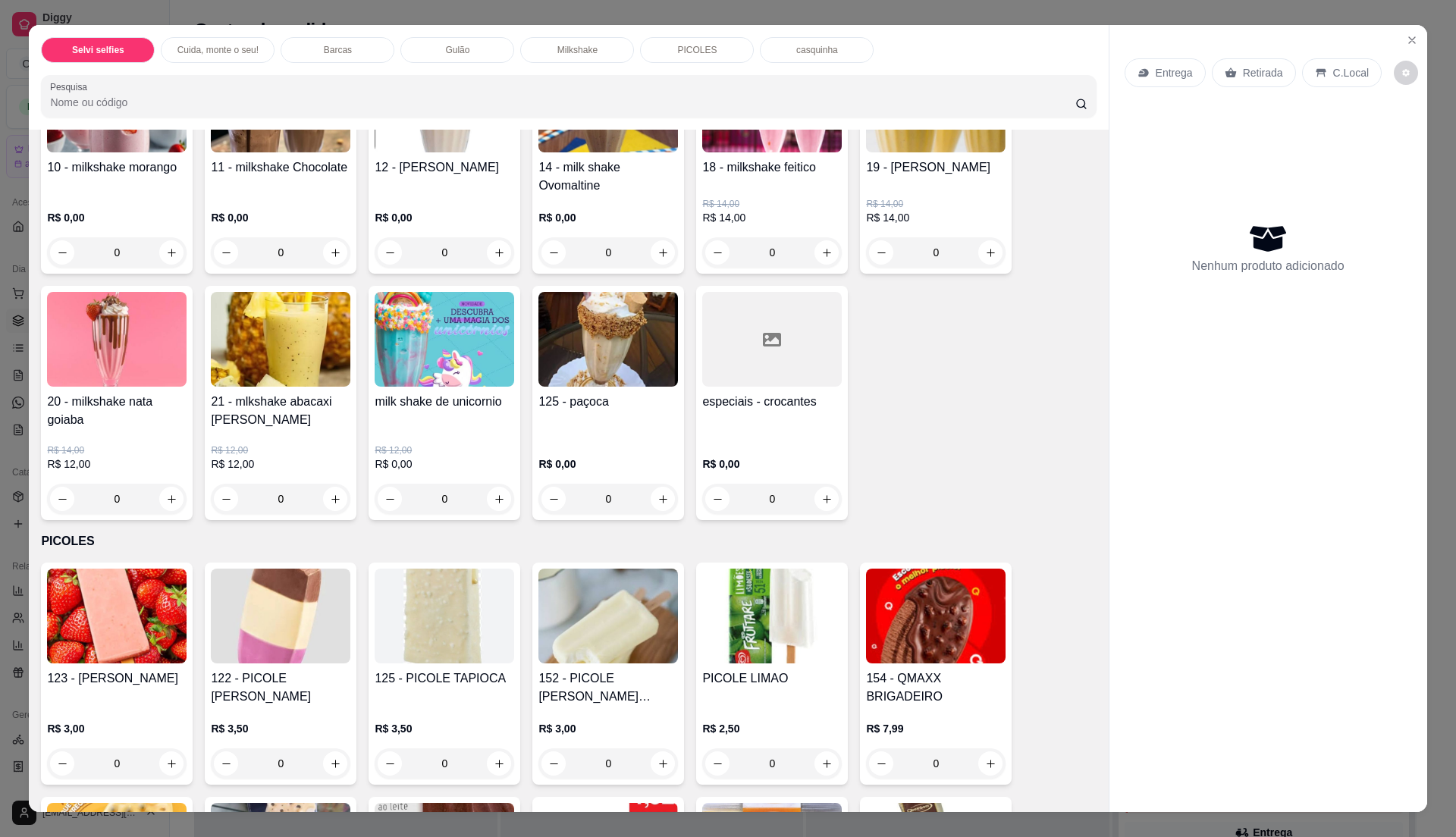
click at [659, 253] on div "0" at bounding box center [608, 253] width 140 height 30
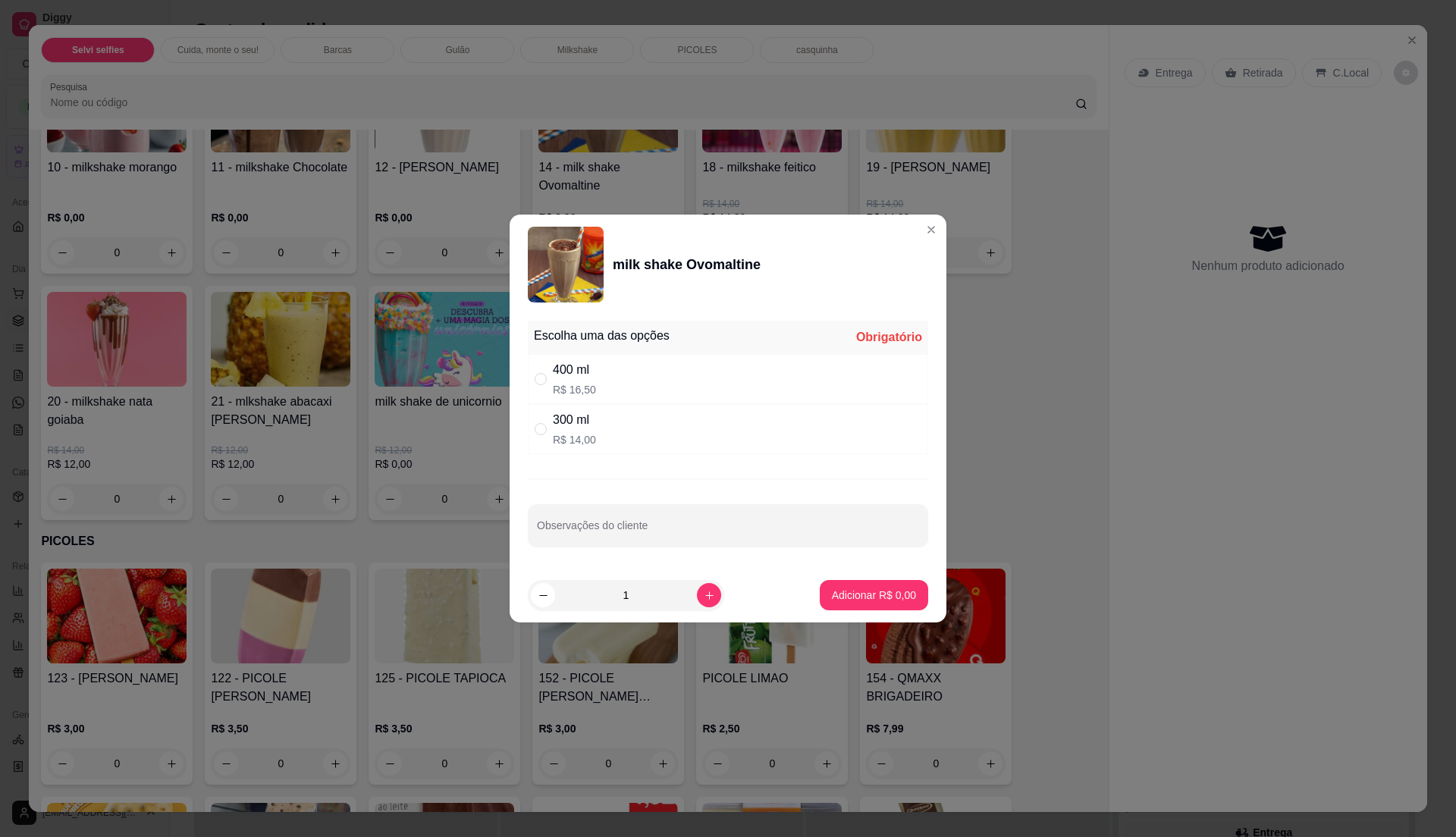
click at [627, 356] on div "400 ml R$ 16,50" at bounding box center [728, 379] width 400 height 50
radio input "true"
click at [704, 600] on icon "increase-product-quantity" at bounding box center [710, 595] width 11 height 11
type input "3"
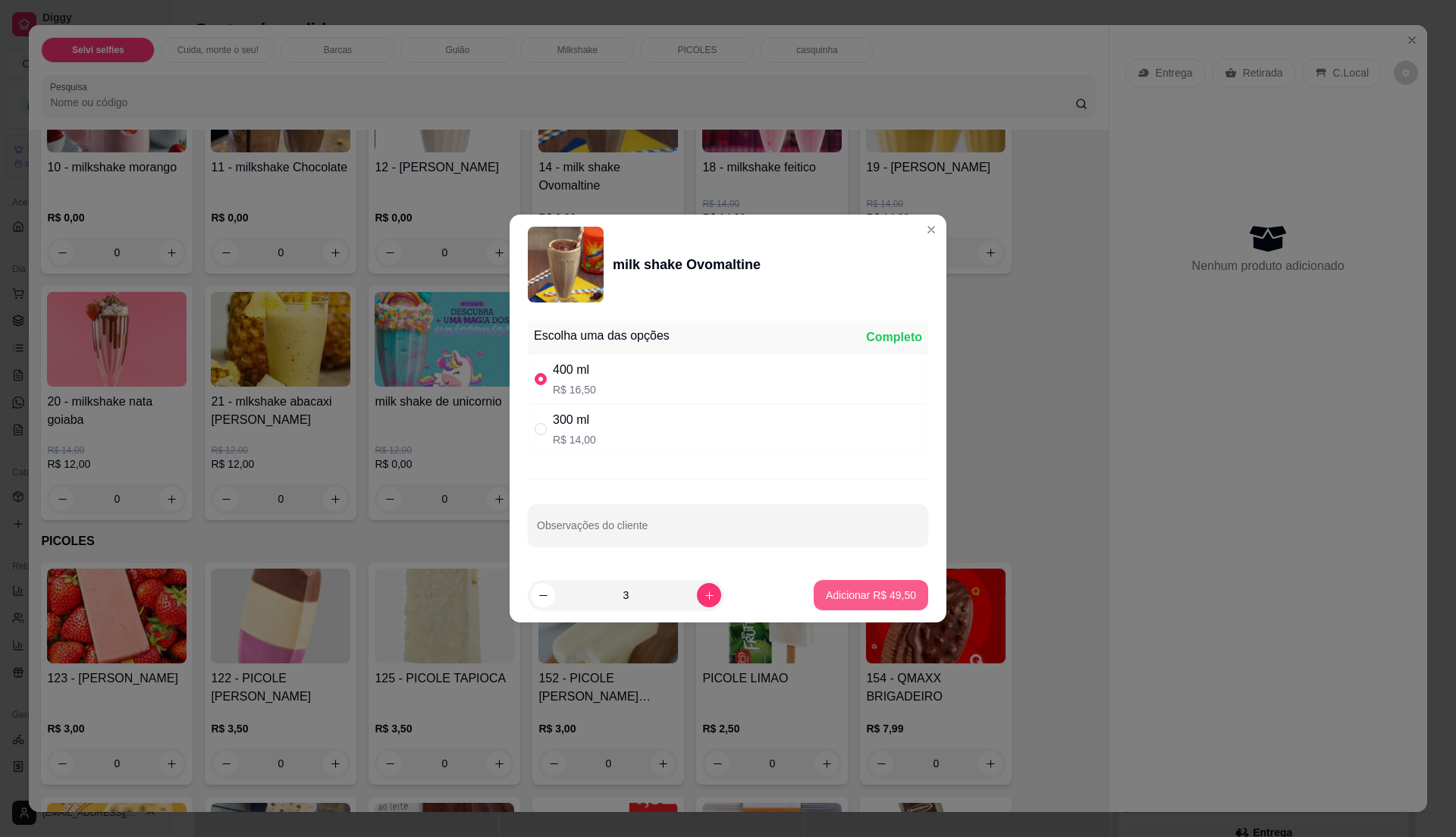
click at [869, 601] on p "Adicionar R$ 49,50" at bounding box center [871, 595] width 90 height 15
type input "3"
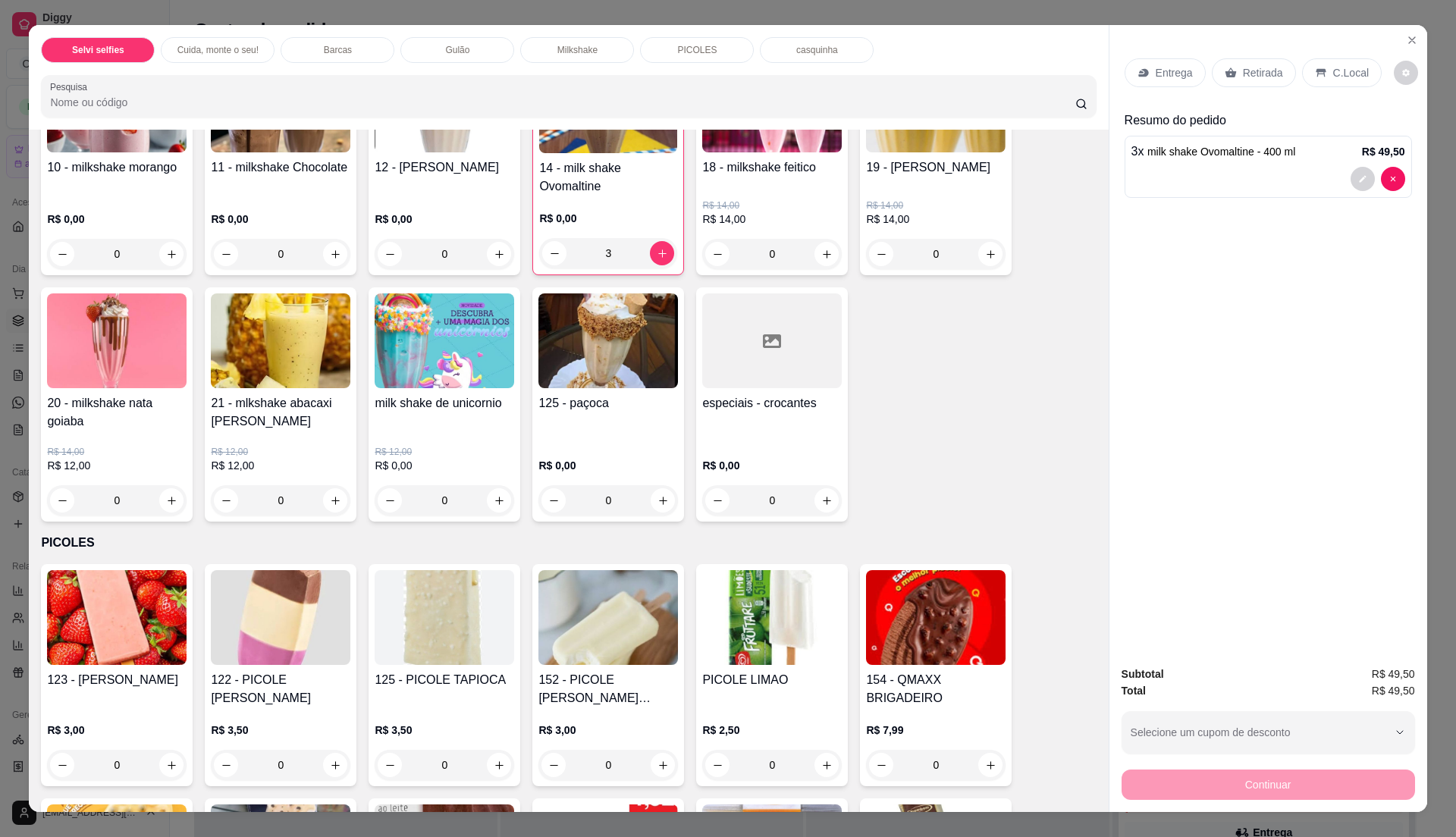
click at [1336, 79] on p "C.Local" at bounding box center [1351, 73] width 36 height 15
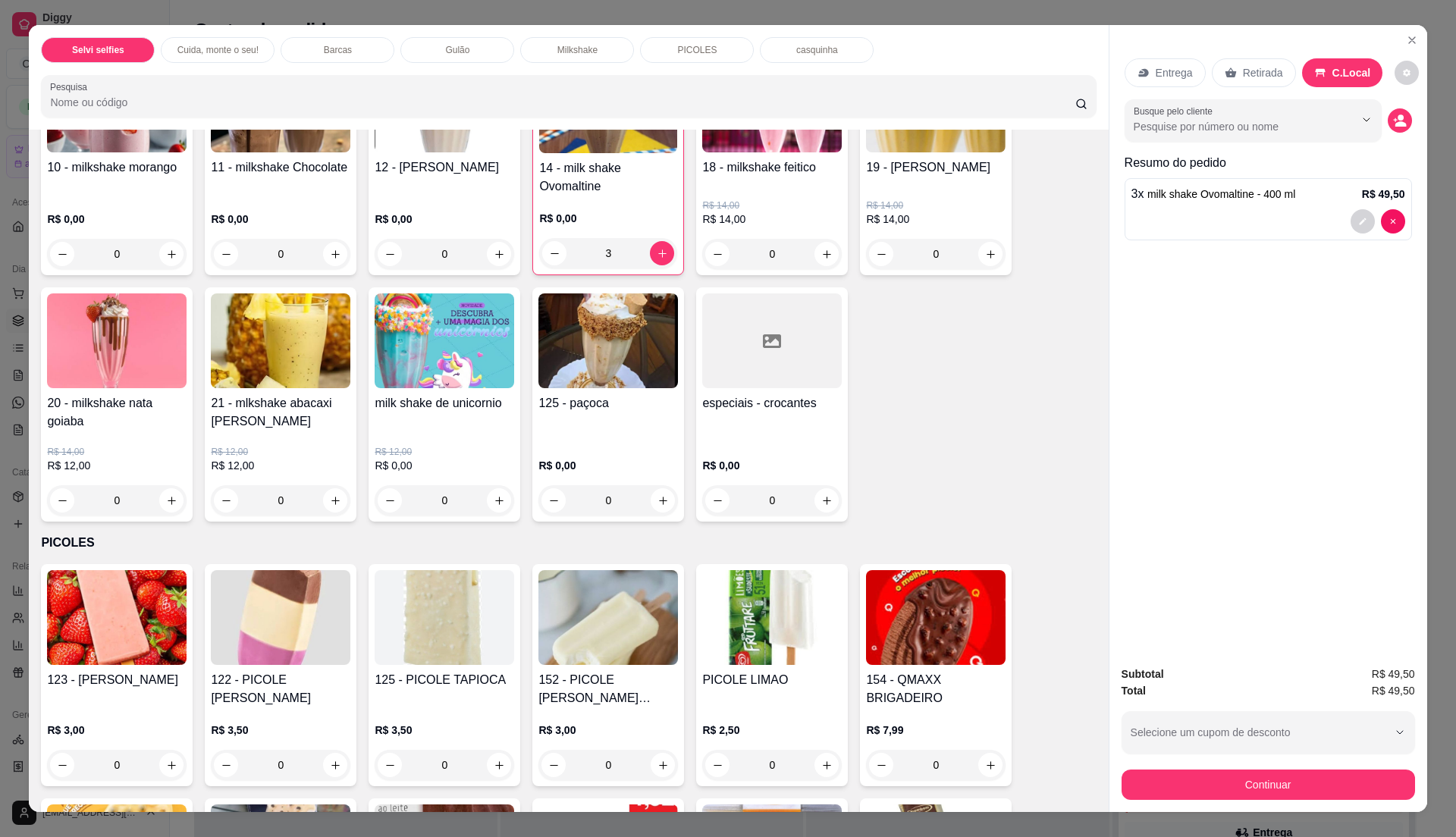
click at [1163, 73] on p "Entrega" at bounding box center [1174, 73] width 37 height 15
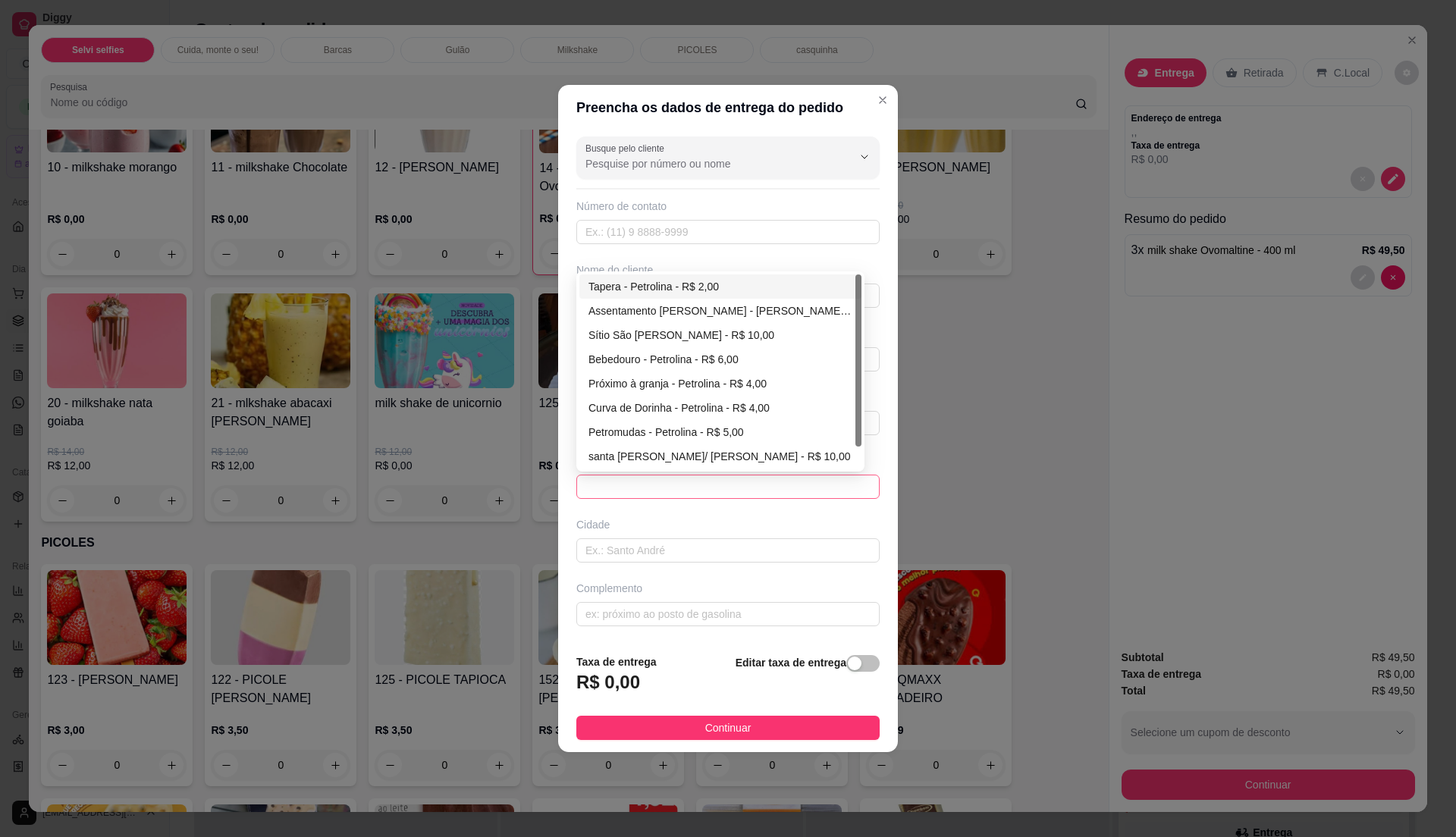
click at [846, 485] on span at bounding box center [728, 486] width 285 height 23
click at [723, 289] on div "Tapera - Petrolina - R$ 2,00" at bounding box center [720, 286] width 264 height 17
type input "Petrolina"
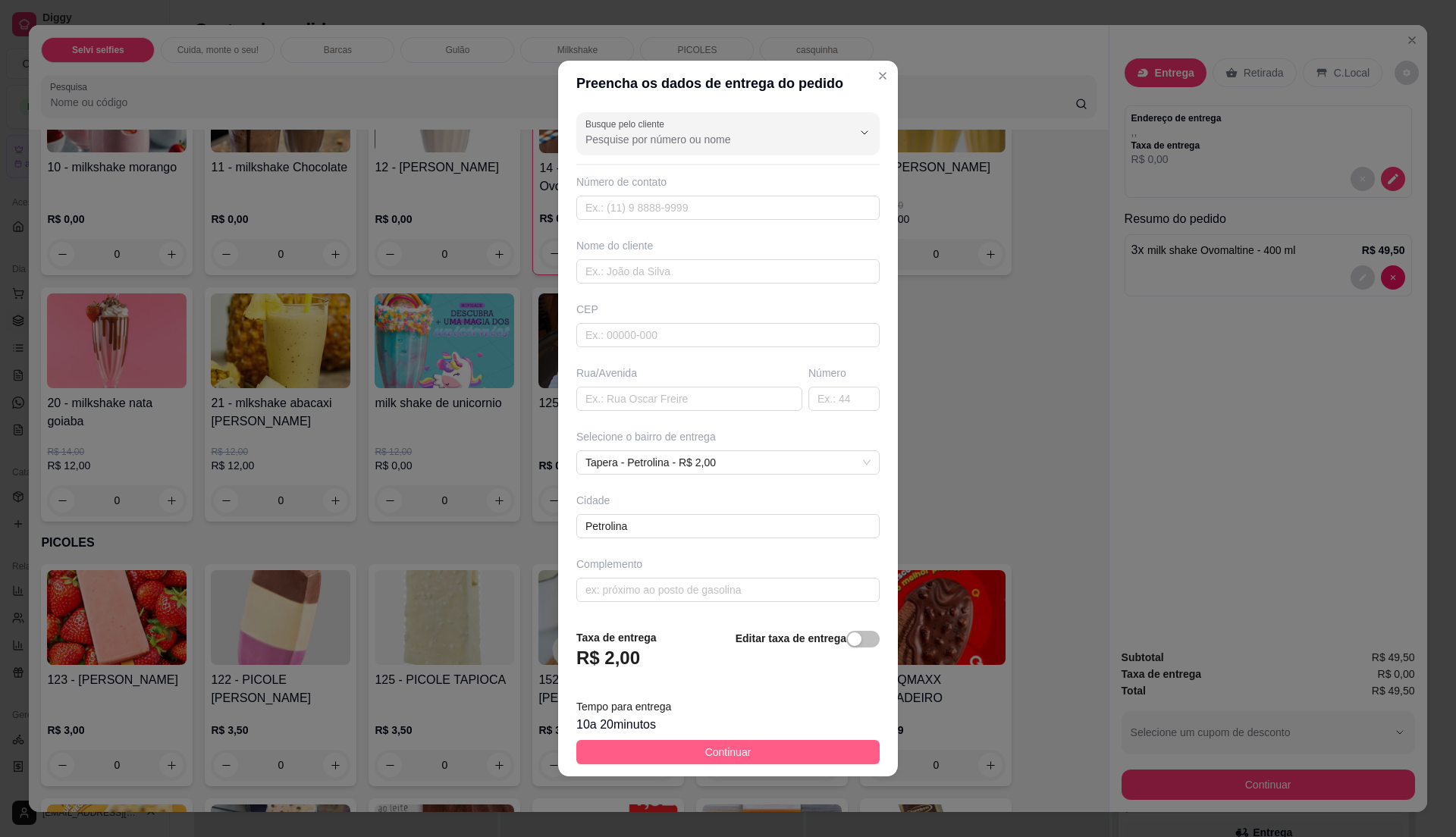
click at [725, 748] on span "Continuar" at bounding box center [729, 752] width 46 height 17
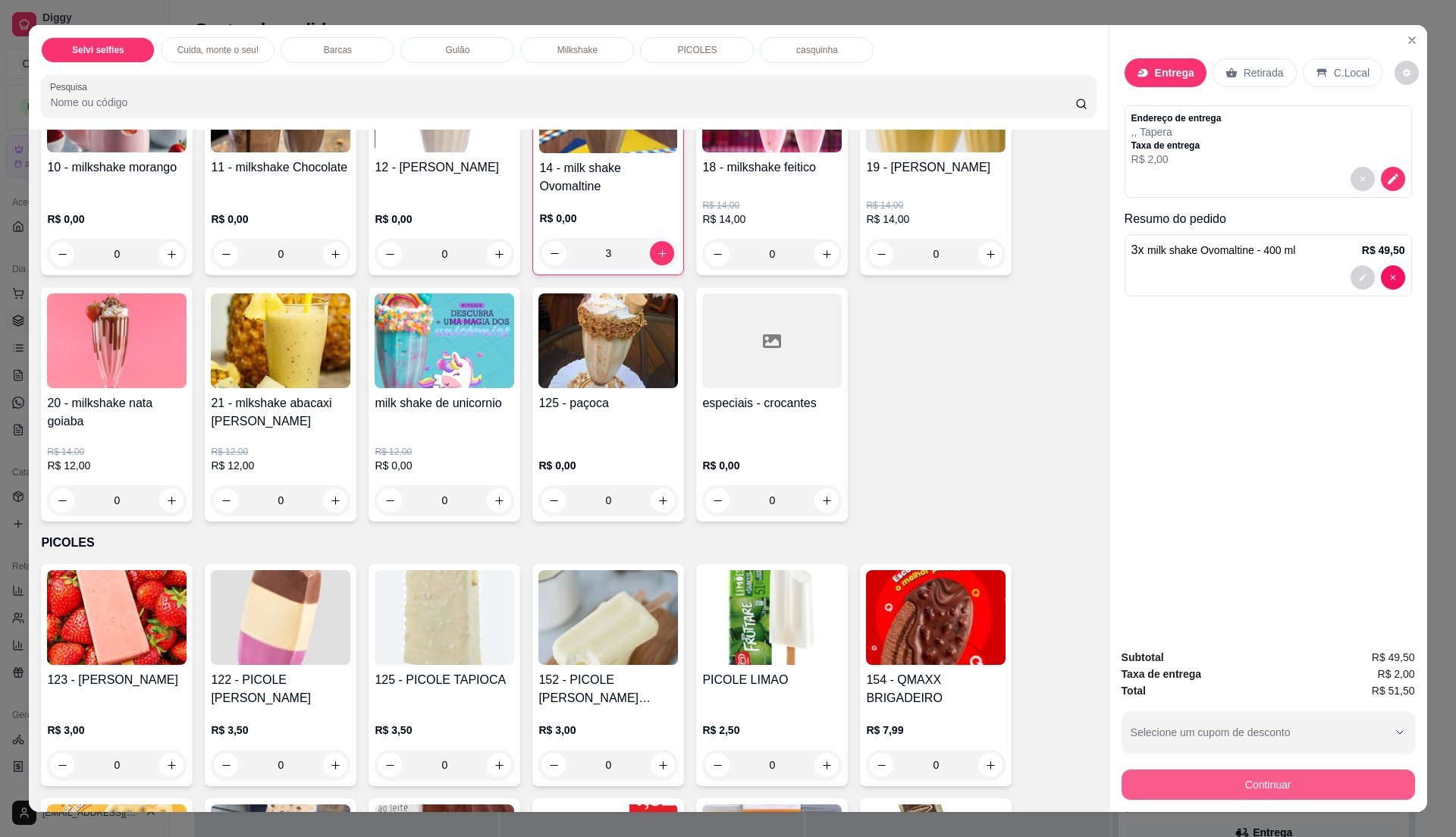
click at [1305, 783] on button "Continuar" at bounding box center [1269, 784] width 293 height 30
click at [1277, 788] on div "Subtotal R$ 49,50 Taxa de entrega R$ 2,00 Total R$ 51,50 Selecione um cupom de …" at bounding box center [1269, 724] width 293 height 151
click at [1277, 783] on button "Continuar" at bounding box center [1267, 784] width 285 height 29
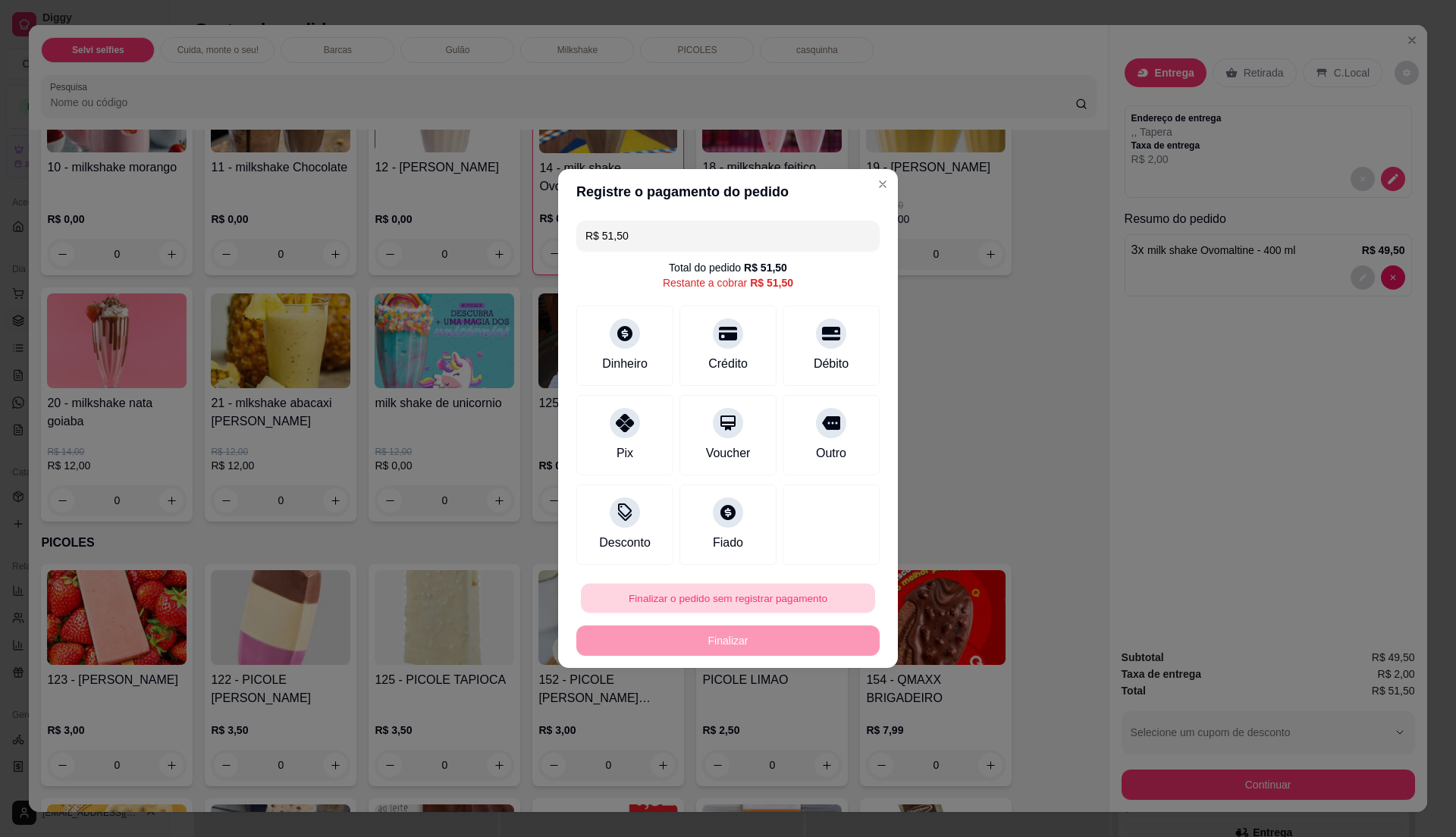
click at [746, 595] on button "Finalizar o pedido sem registrar pagamento" at bounding box center [728, 598] width 294 height 29
click at [829, 729] on button "Confirmar" at bounding box center [821, 723] width 56 height 23
type input "0"
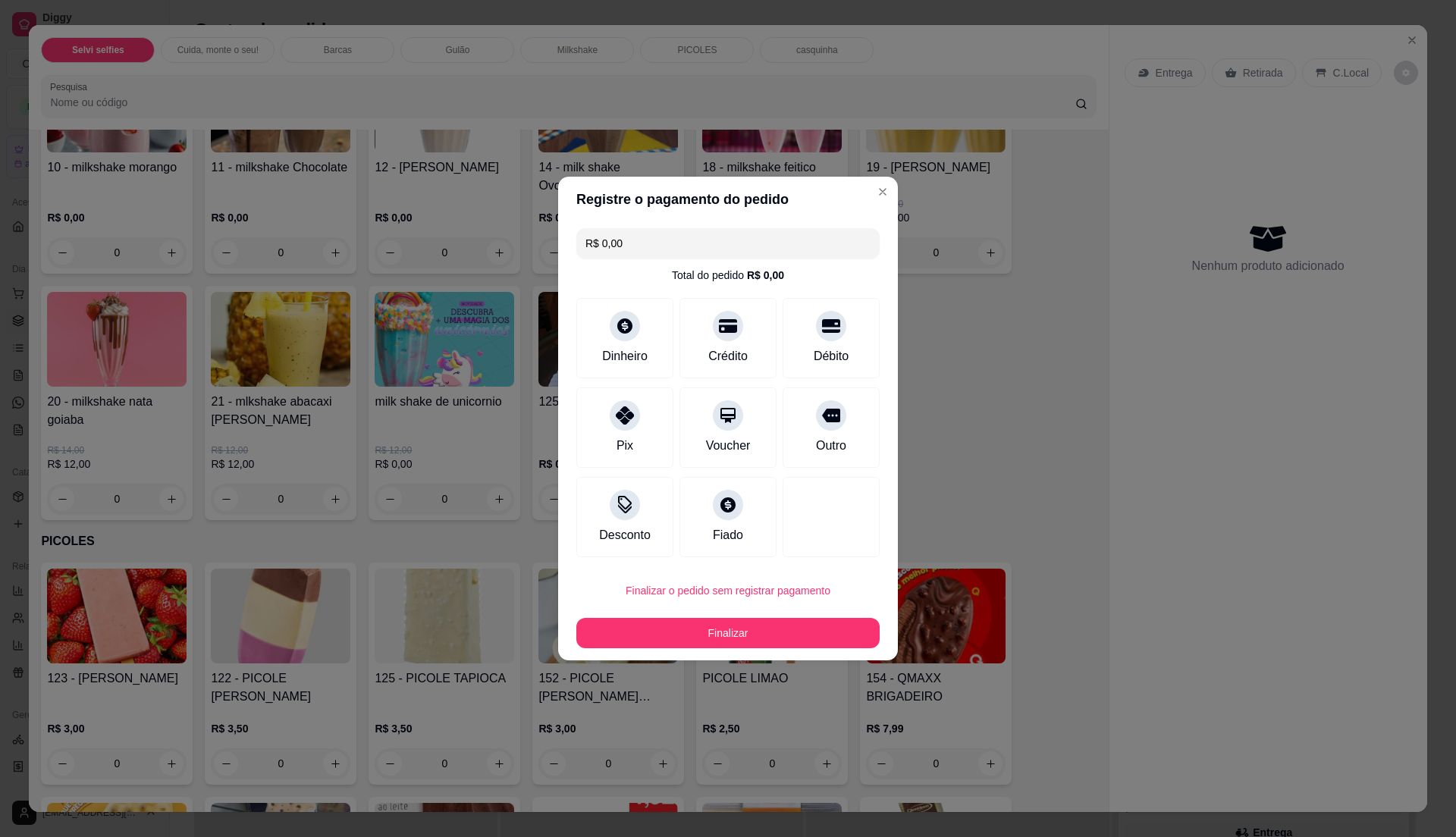
type input "R$ 0,00"
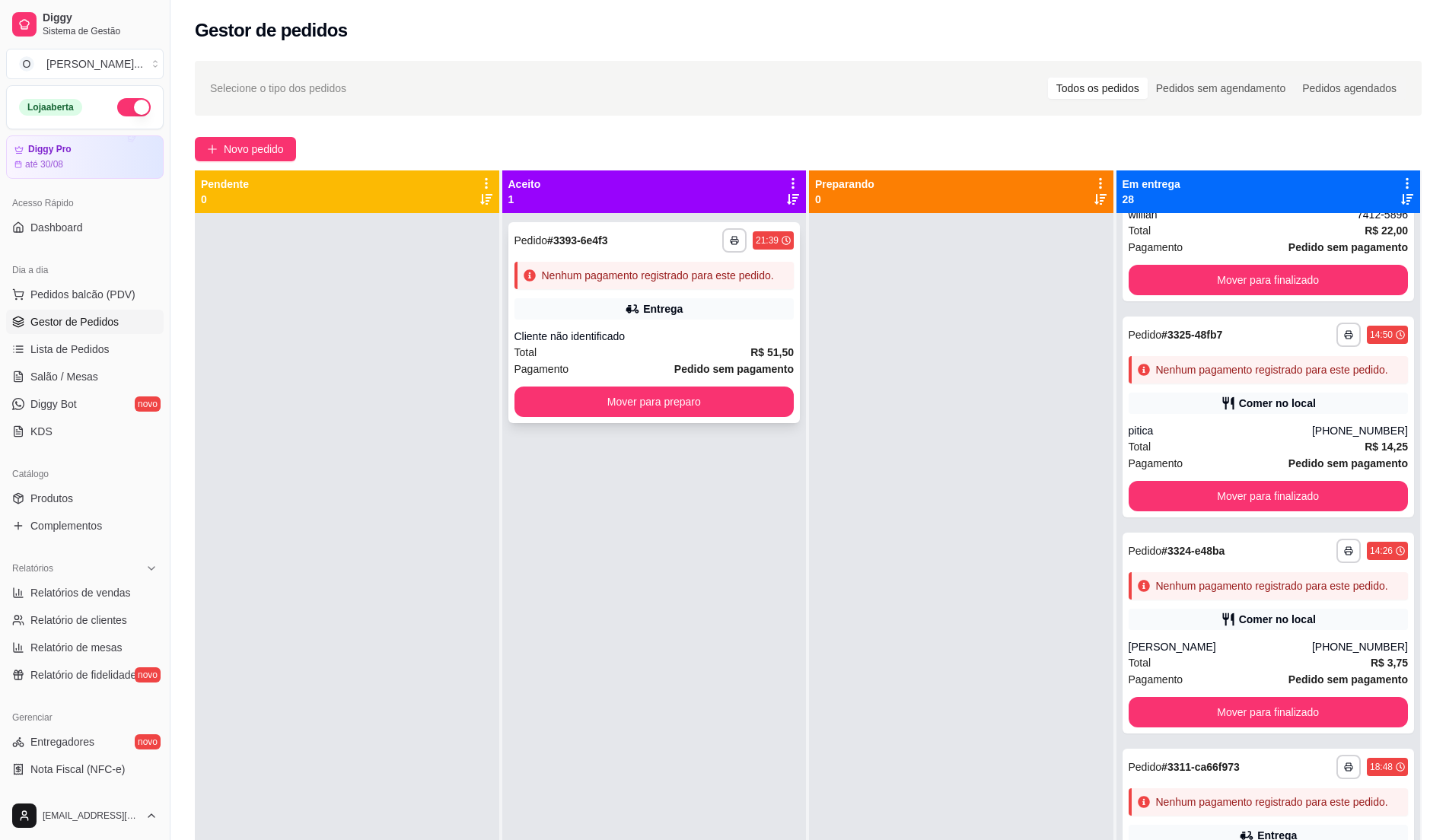
click at [653, 358] on div "Total R$ 51,50" at bounding box center [655, 352] width 280 height 17
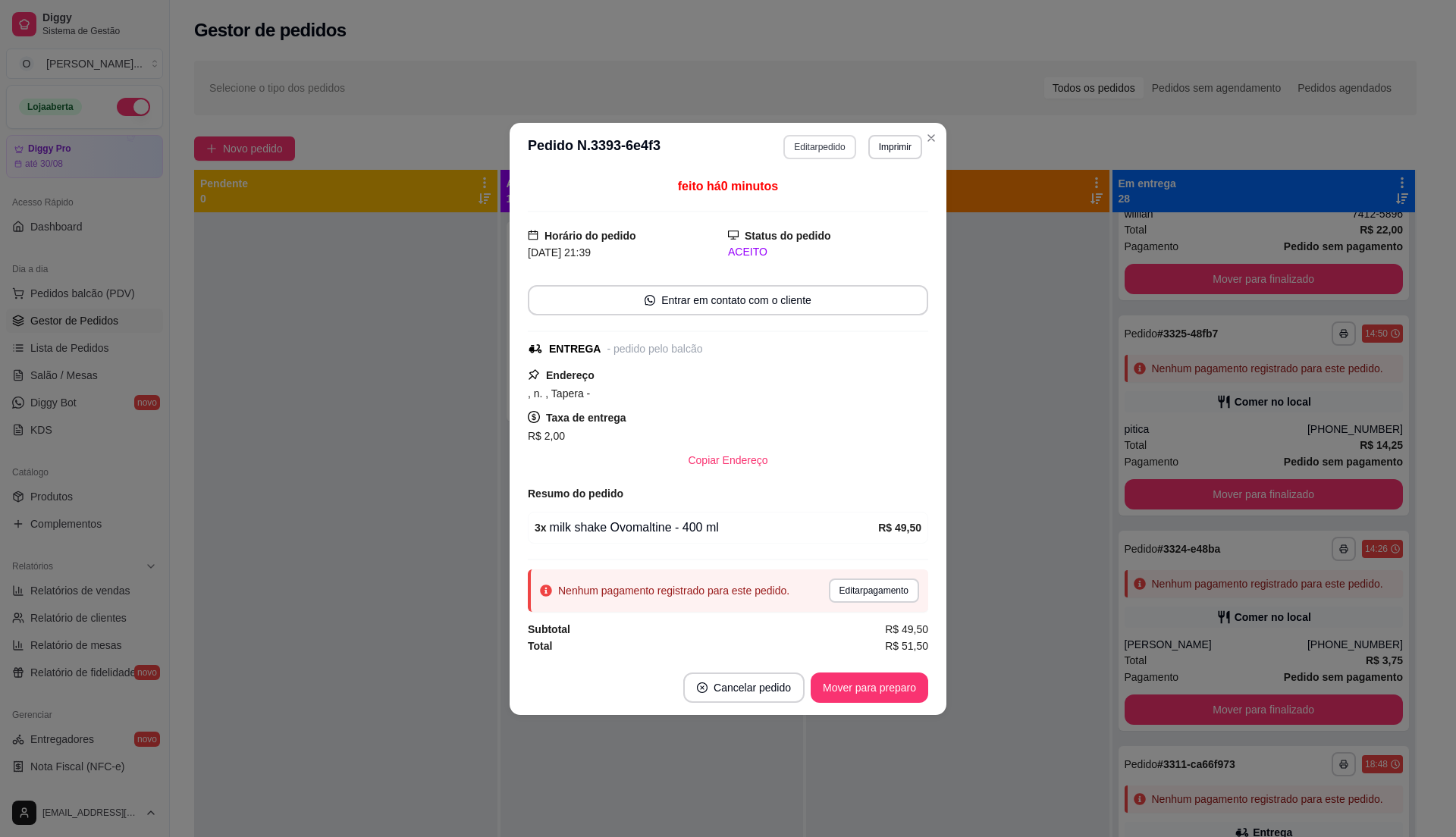
click at [810, 137] on button "Editar pedido" at bounding box center [819, 147] width 72 height 24
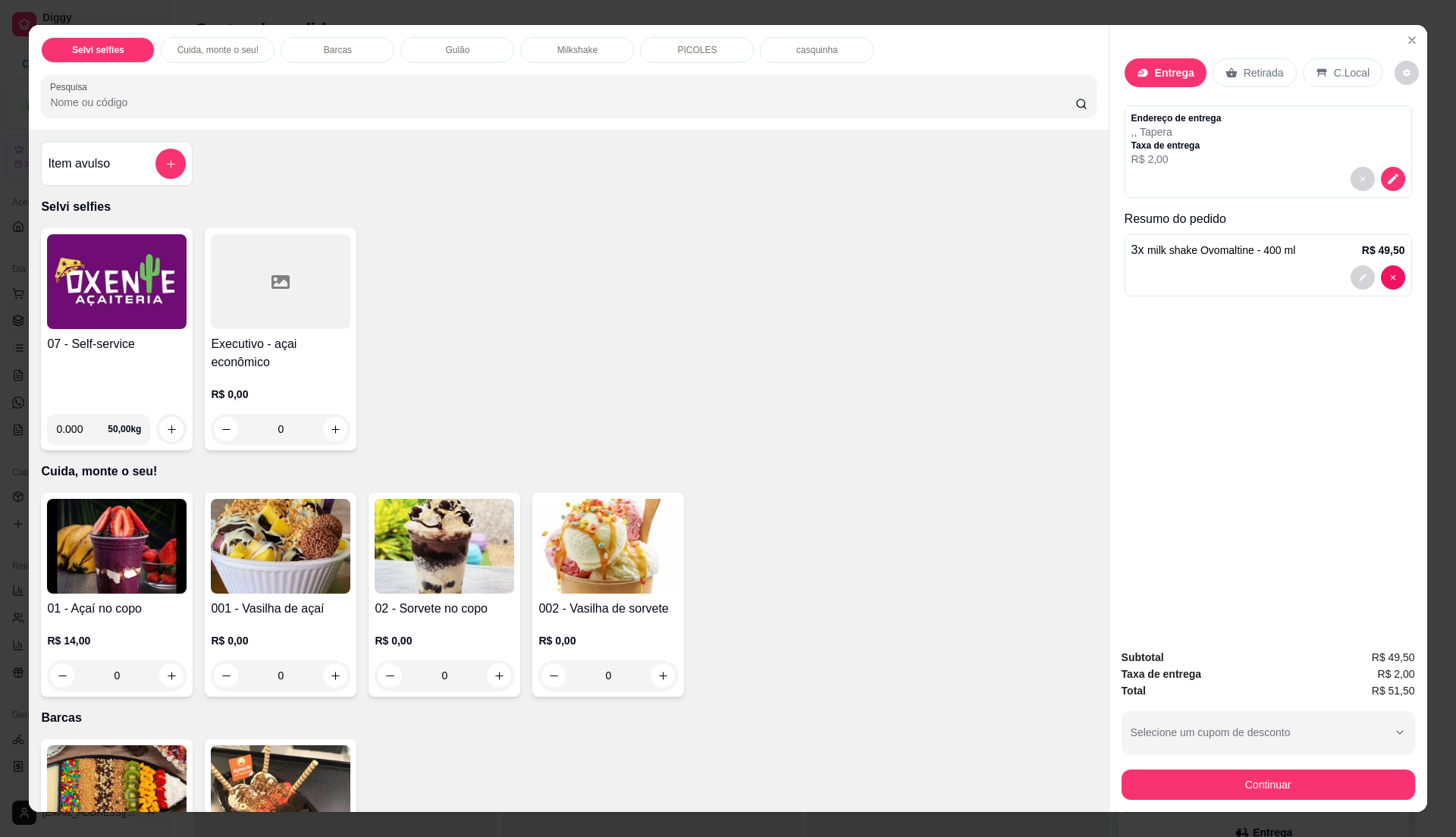
click at [1327, 82] on div "C.Local" at bounding box center [1343, 73] width 80 height 29
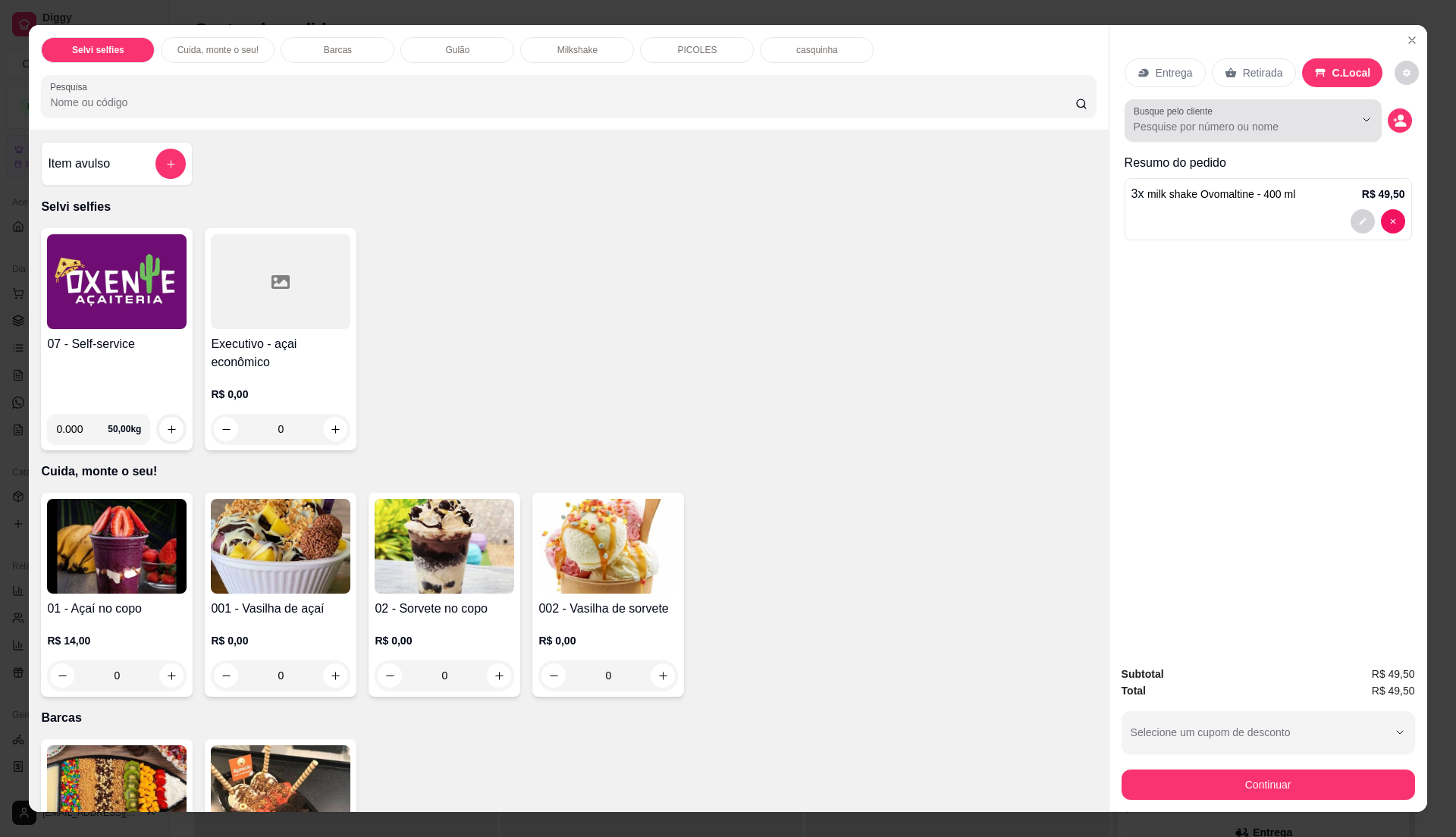
click at [1278, 120] on input "Busque pelo cliente" at bounding box center [1232, 126] width 196 height 15
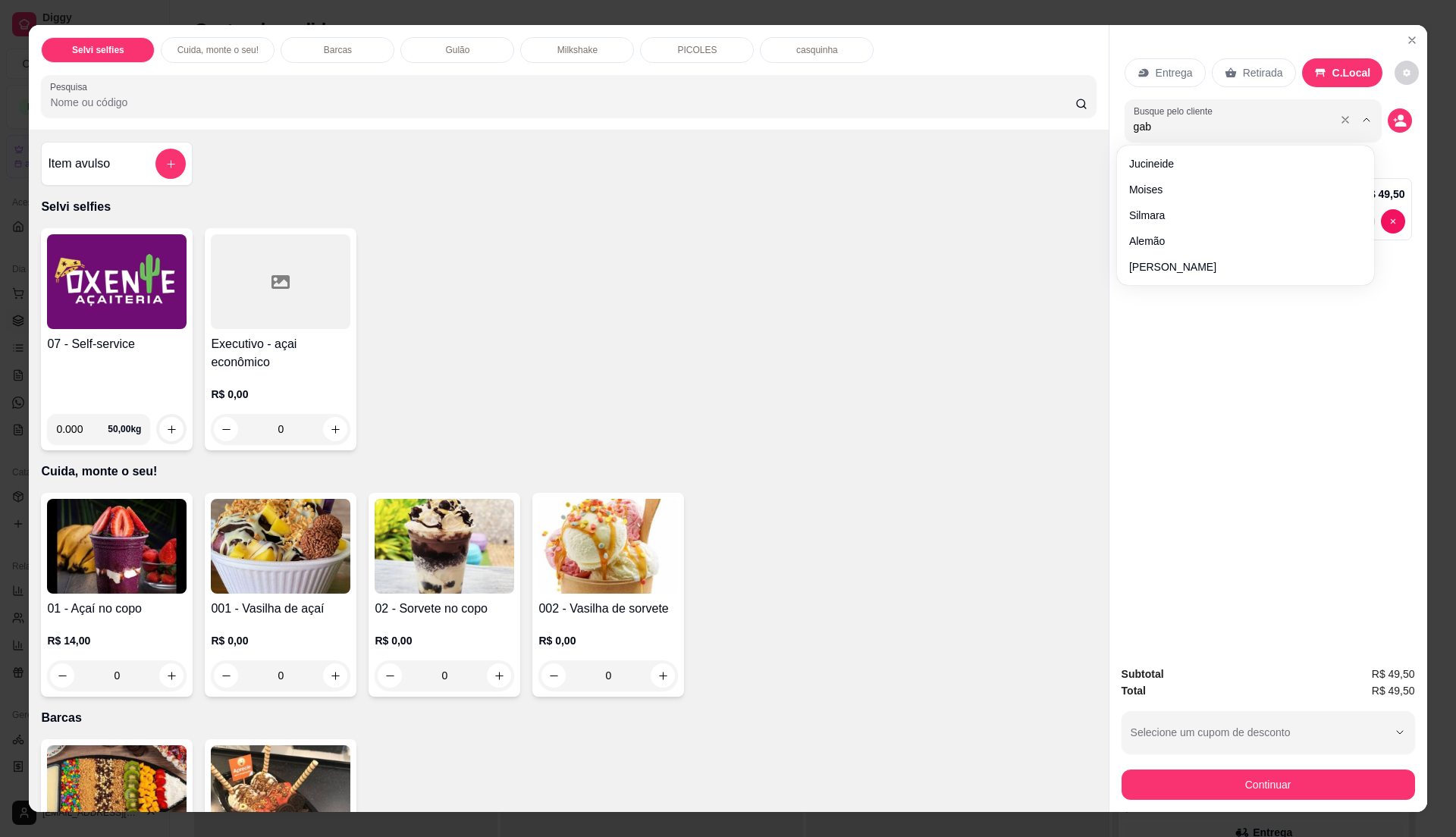
type input "gabr"
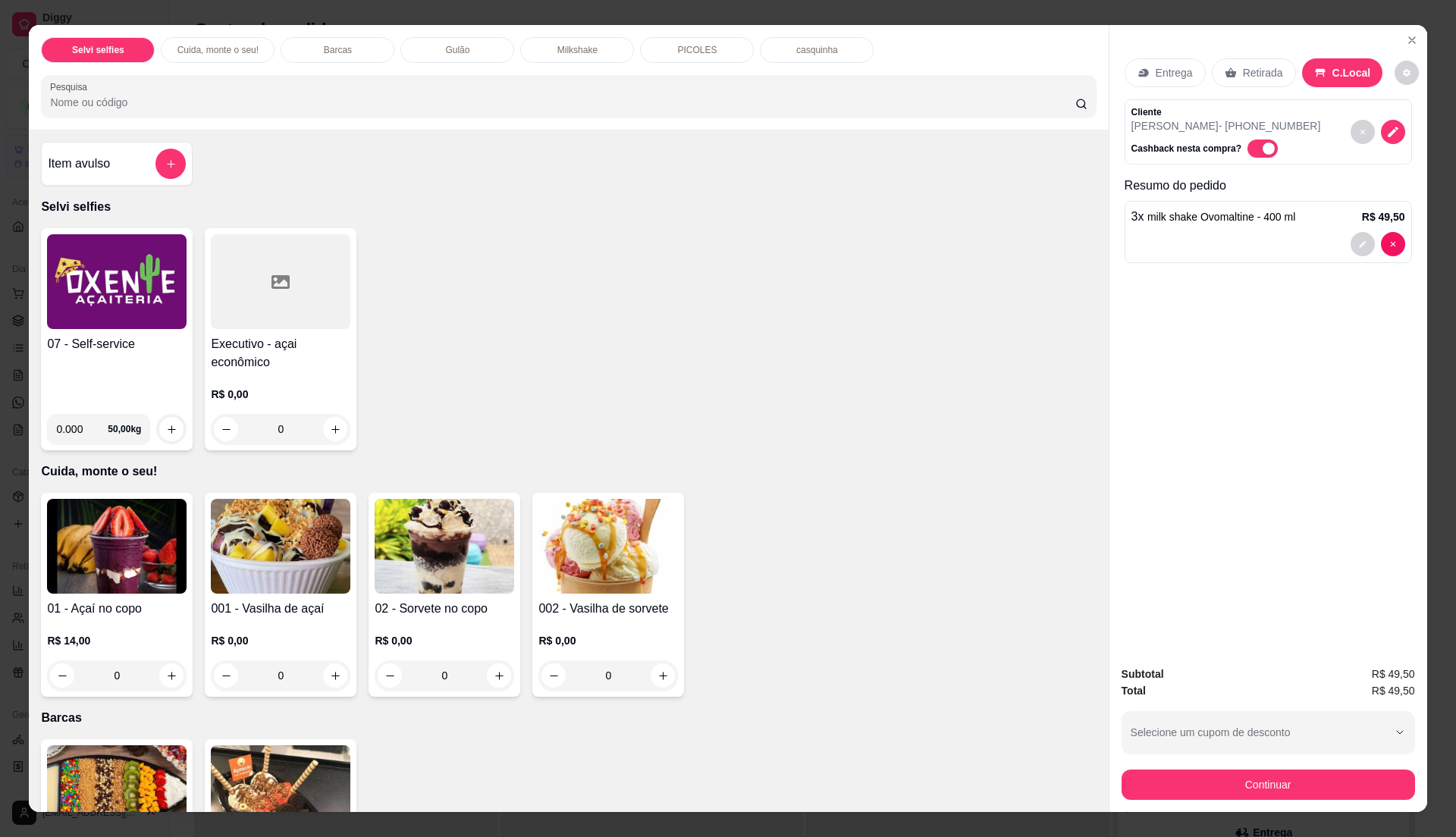
click at [1170, 69] on p "Entrega" at bounding box center [1174, 73] width 37 height 15
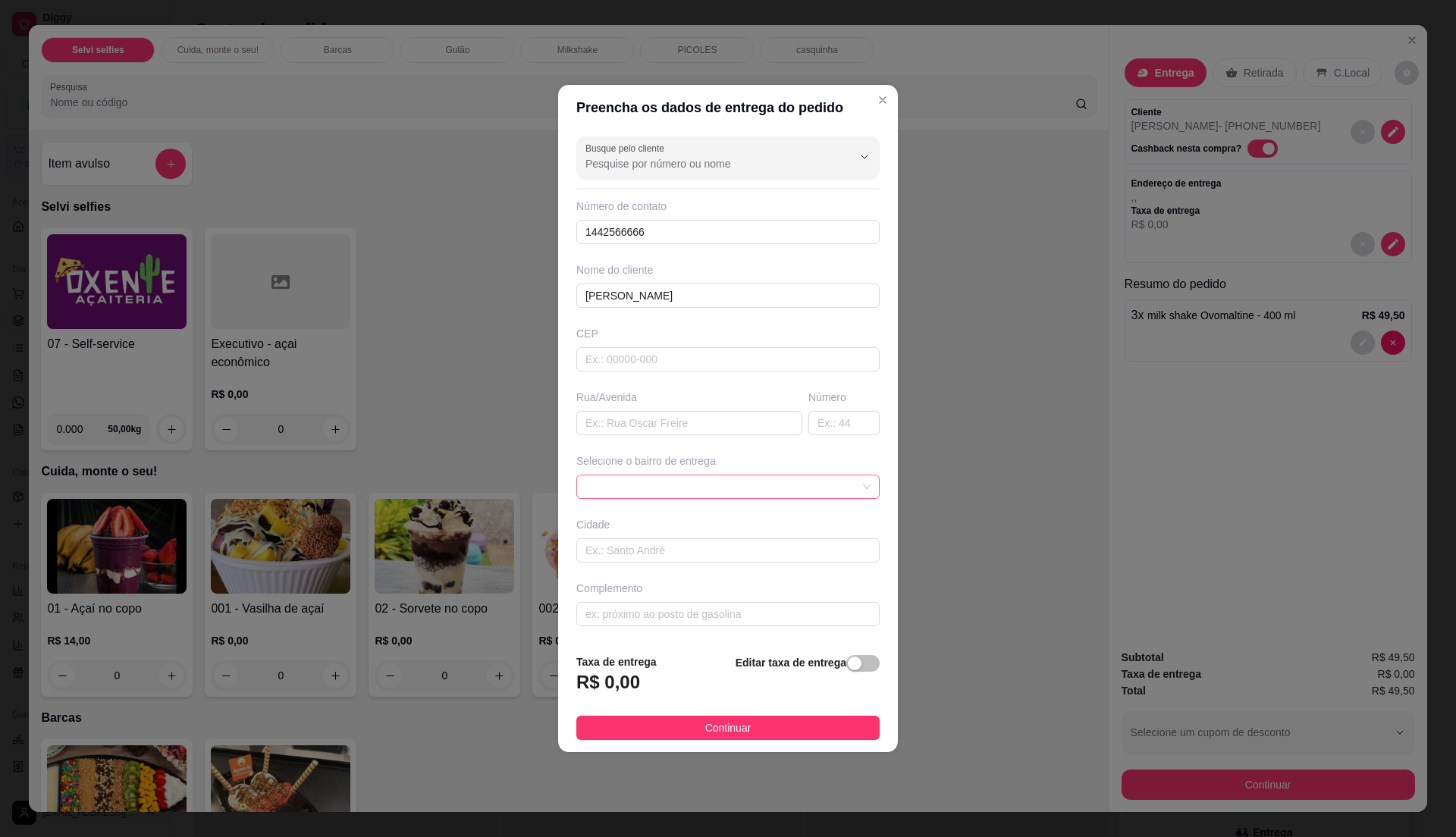
click at [844, 489] on span at bounding box center [728, 486] width 285 height 23
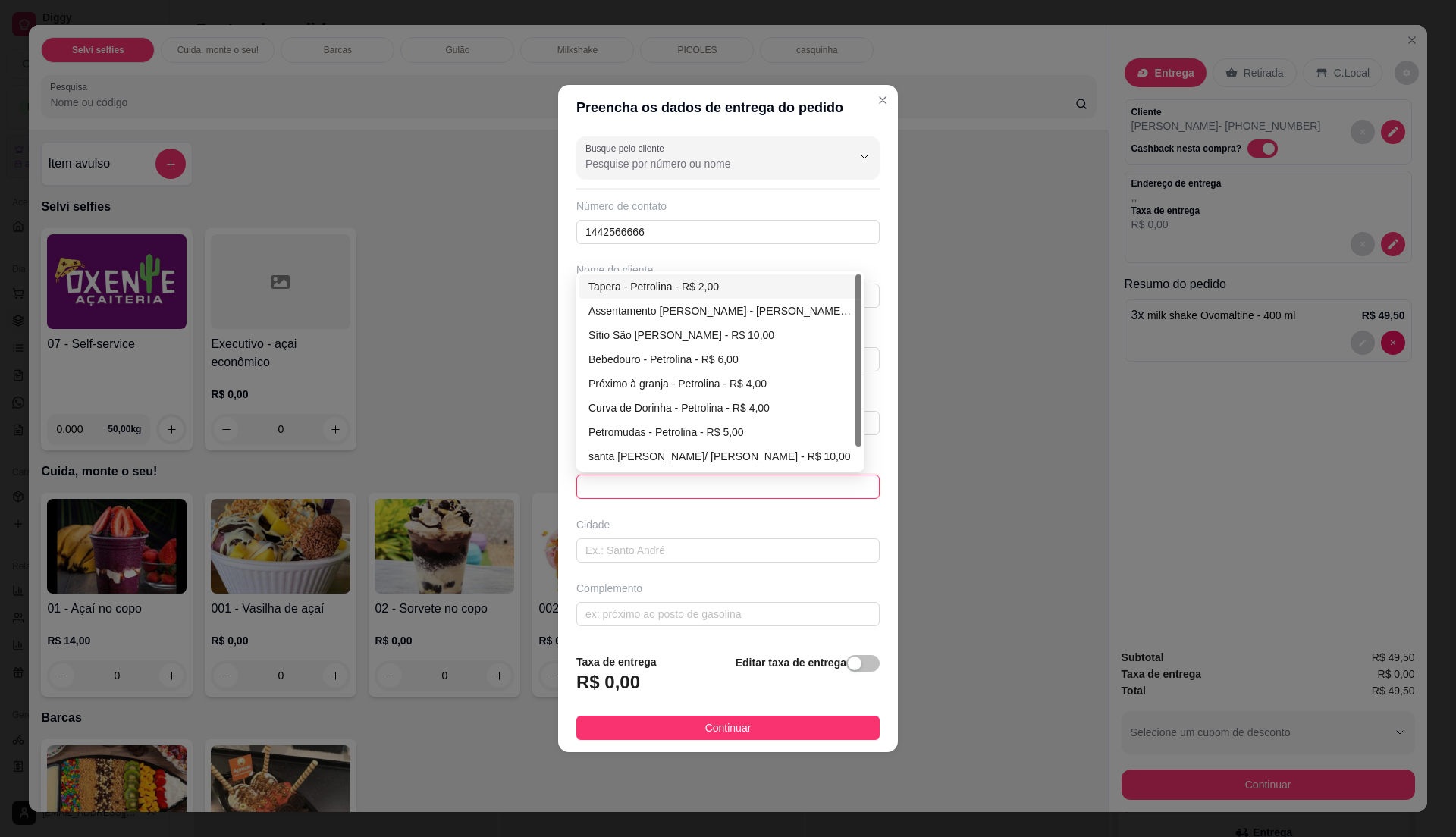
click at [696, 286] on div "Tapera - Petrolina - R$ 2,00" at bounding box center [720, 286] width 264 height 17
type input "Petrolina"
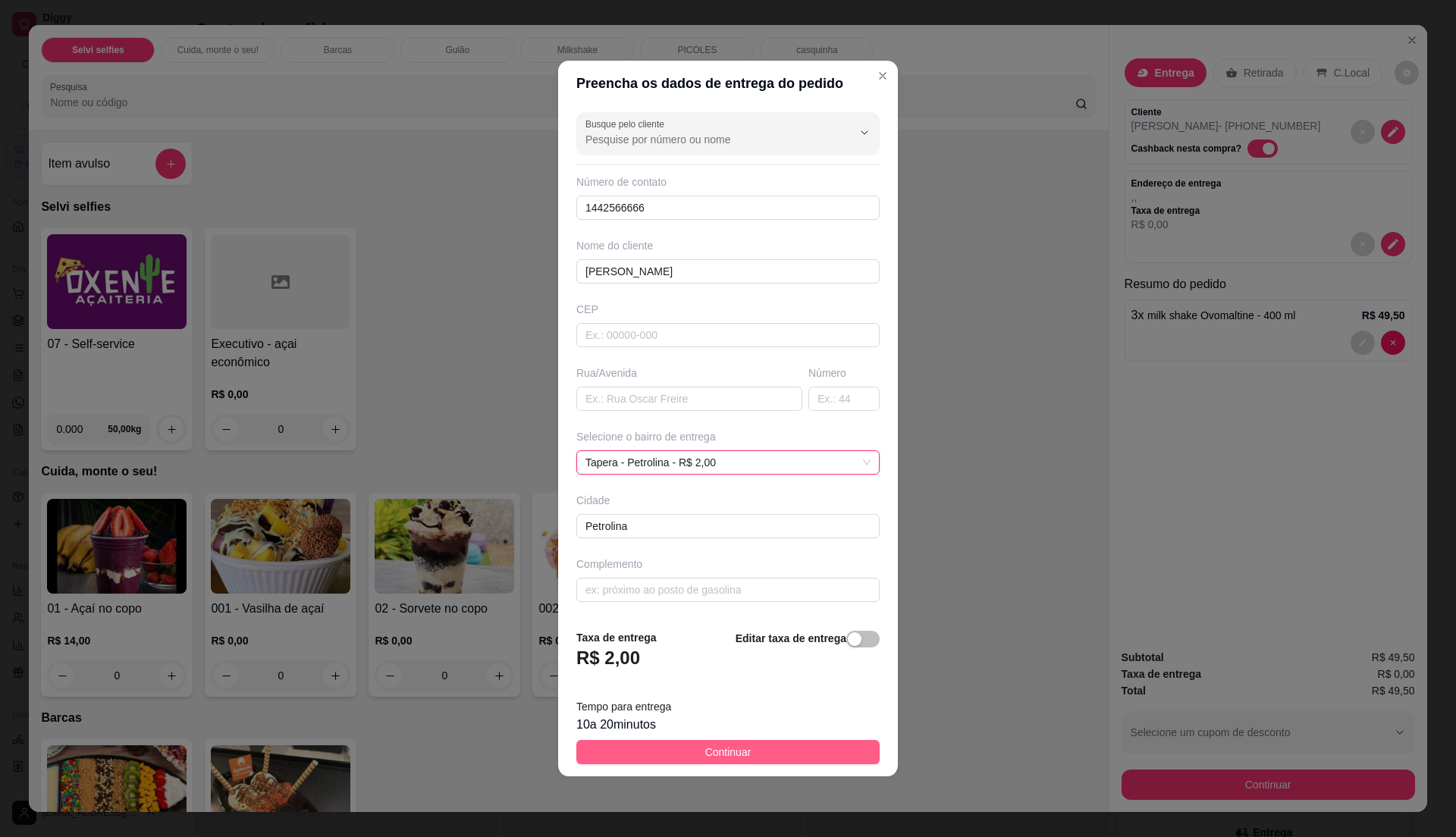
click at [783, 759] on button "Continuar" at bounding box center [728, 752] width 303 height 24
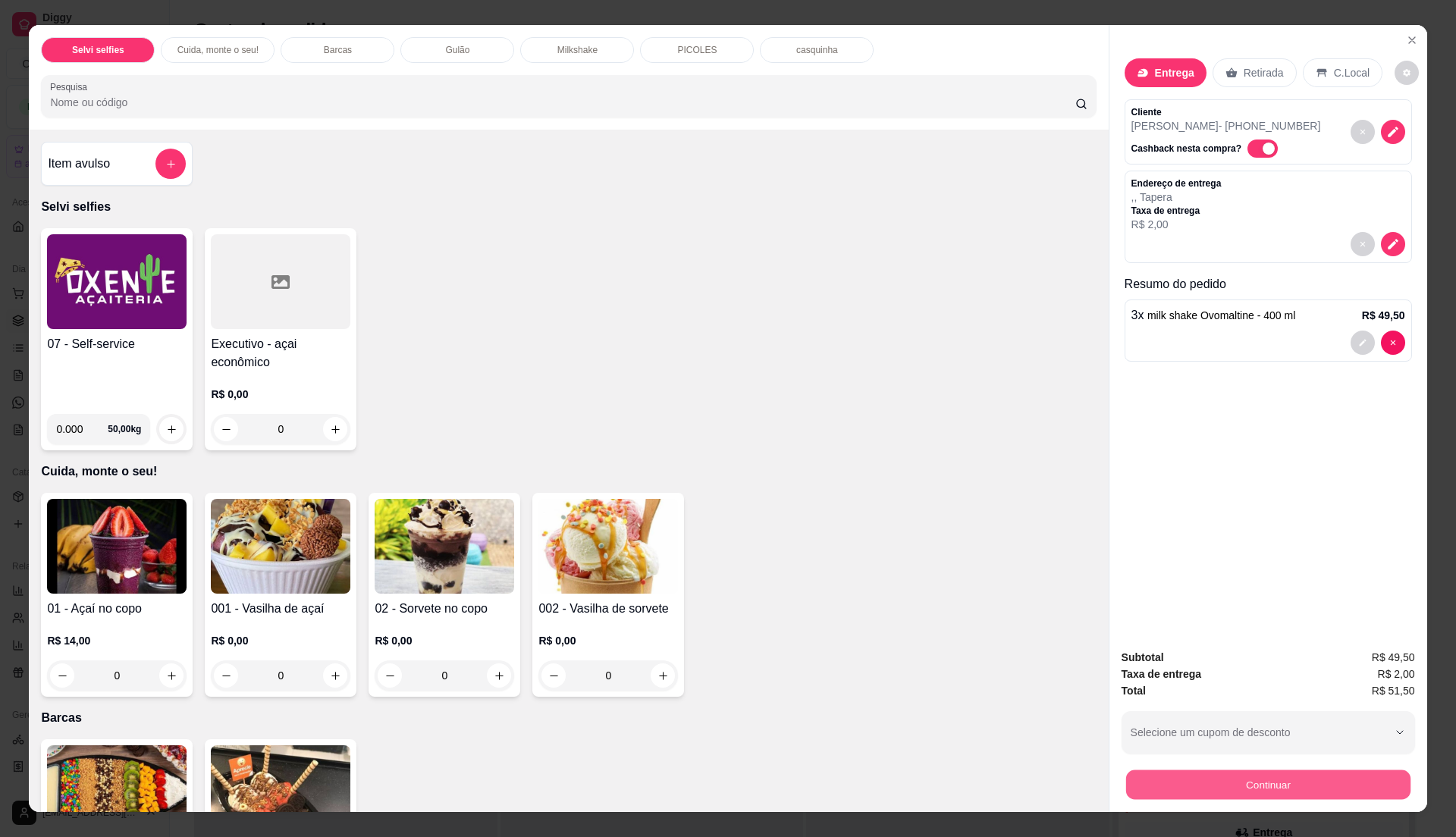
click at [1181, 788] on button "Continuar" at bounding box center [1267, 784] width 285 height 29
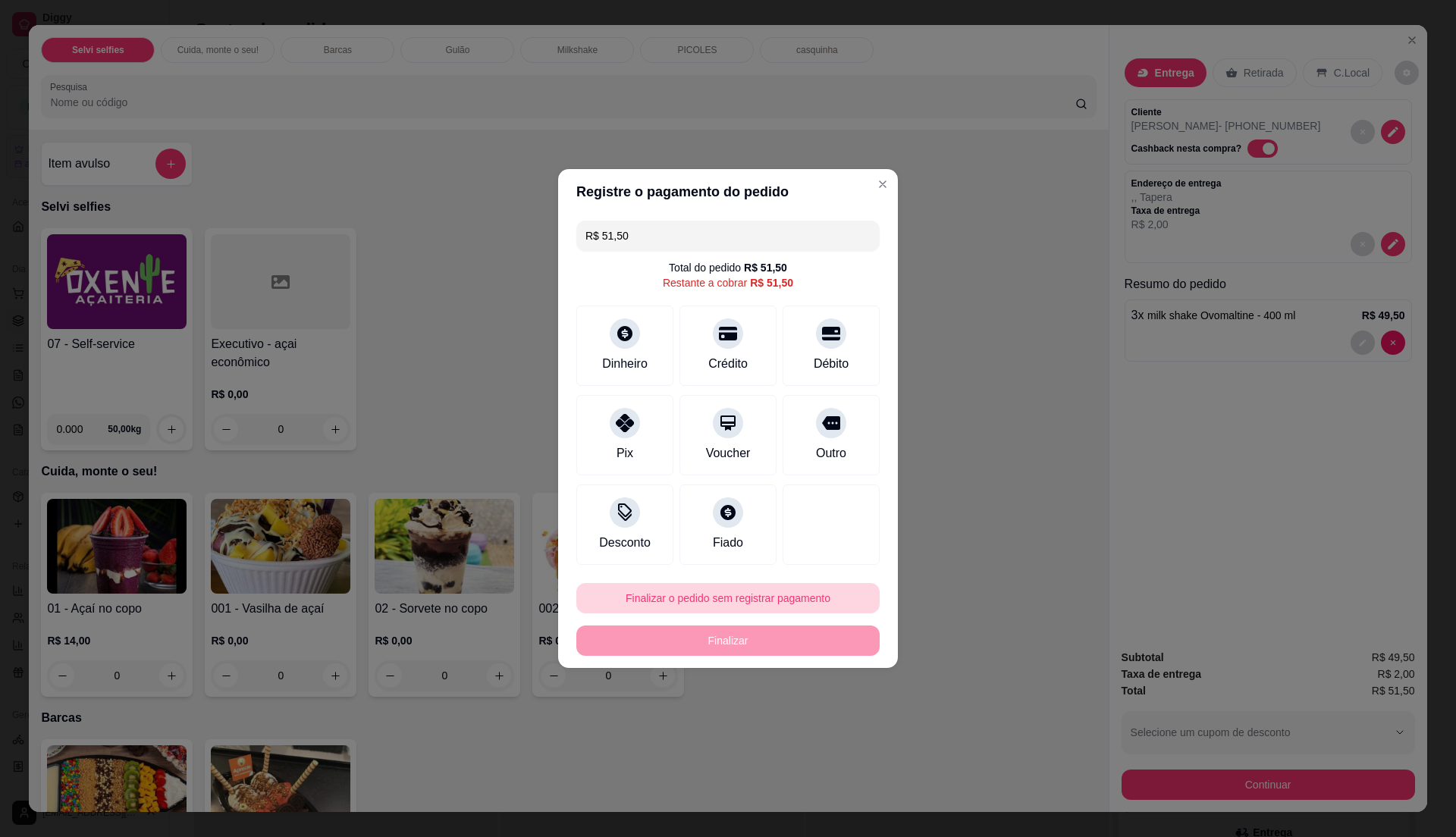
click at [793, 610] on button "Finalizar o pedido sem registrar pagamento" at bounding box center [728, 598] width 303 height 30
click at [814, 725] on button "Confirmar" at bounding box center [821, 723] width 54 height 23
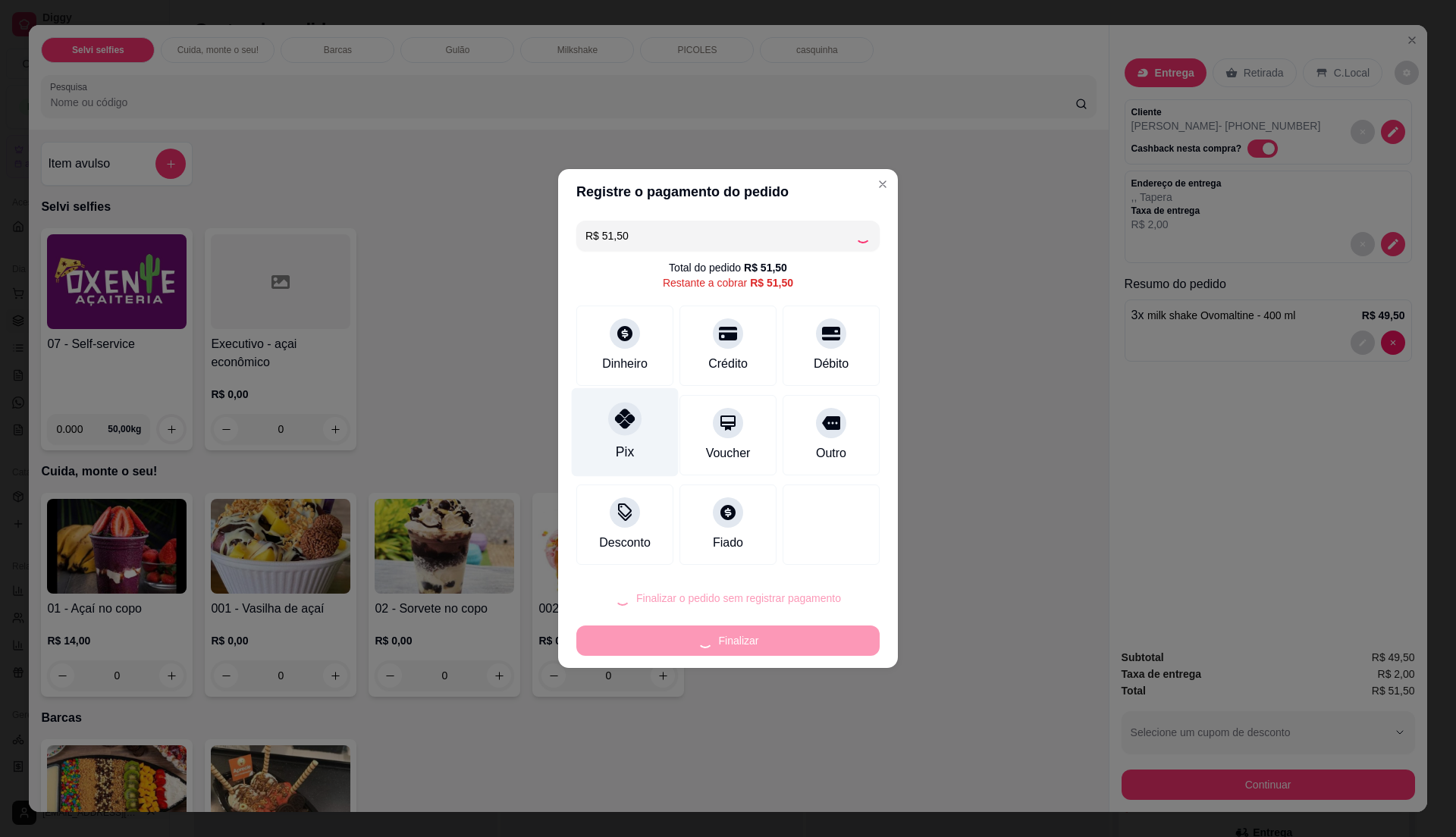
type input "0"
type input "R$ 0,00"
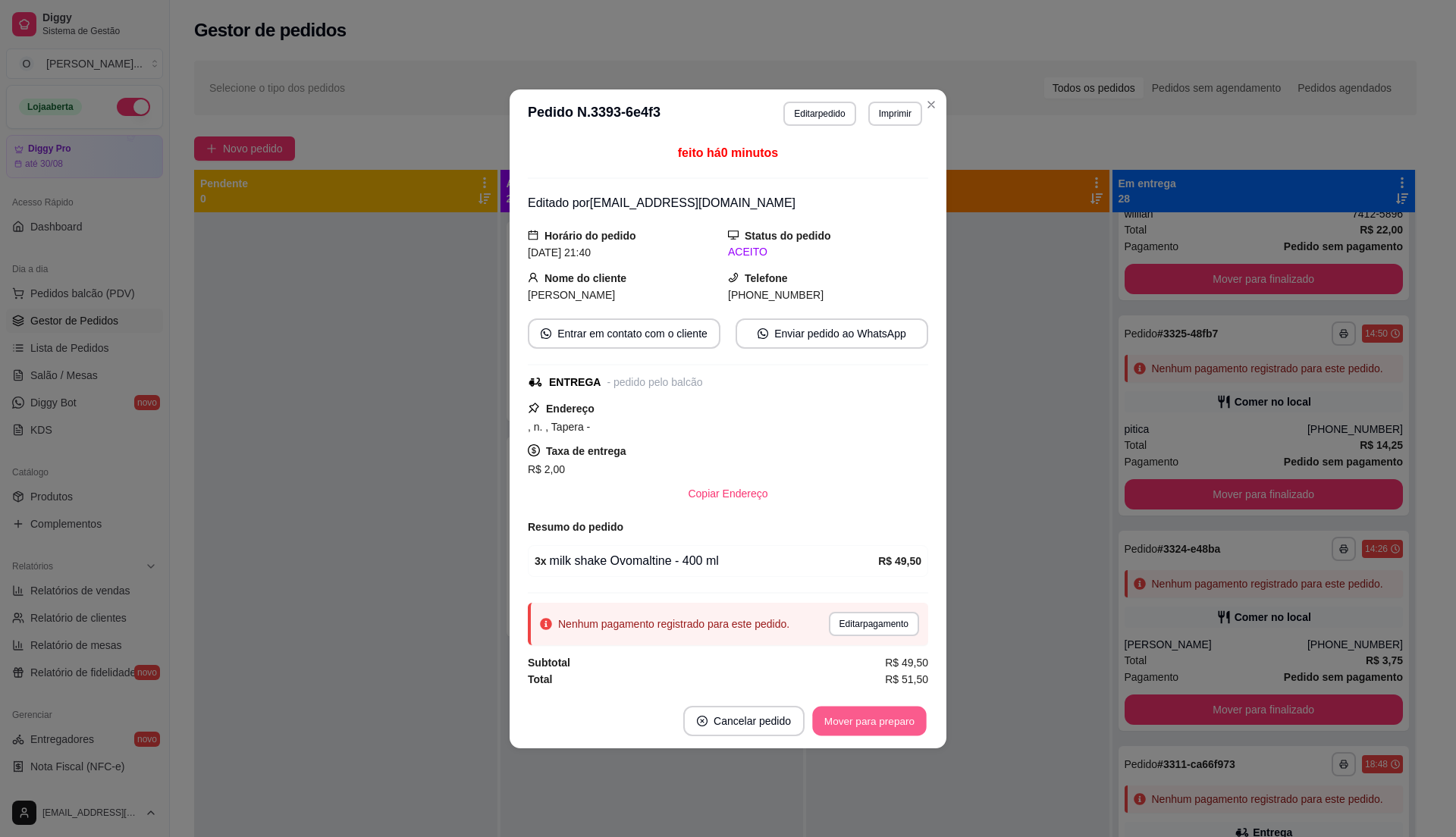
click at [862, 722] on button "Mover para preparo" at bounding box center [869, 720] width 114 height 29
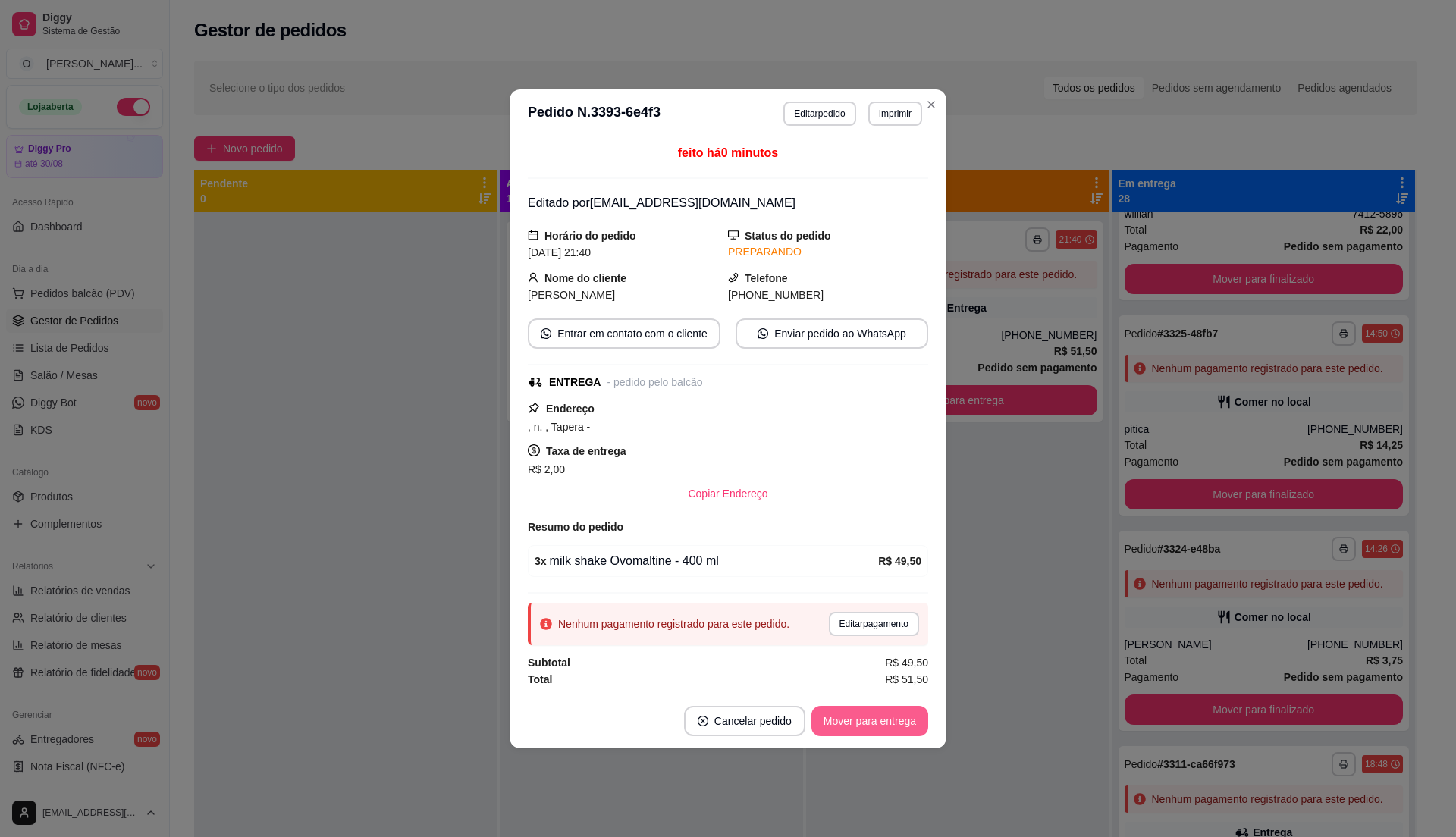
click at [872, 721] on button "Mover para entrega" at bounding box center [870, 721] width 116 height 30
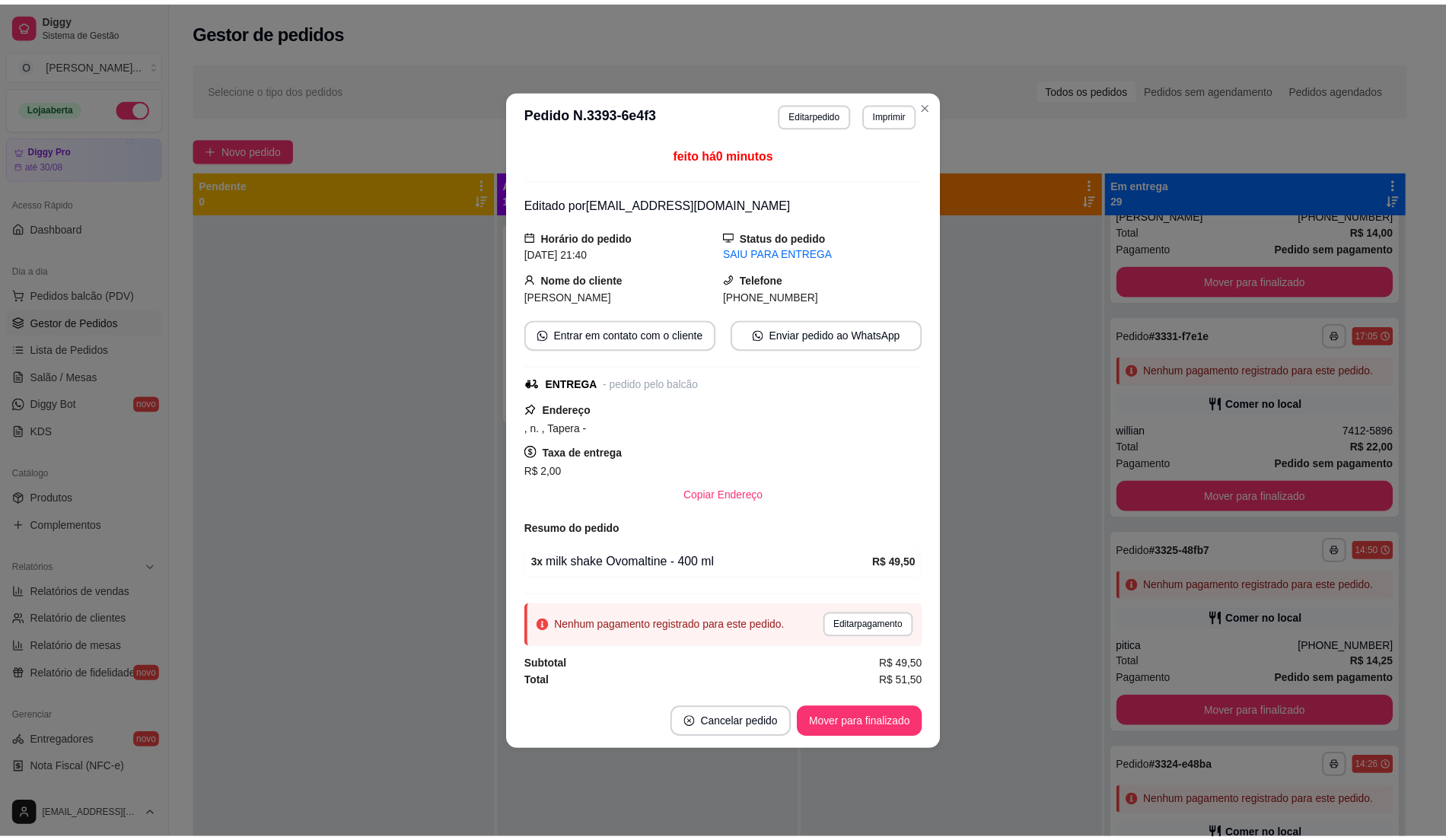
scroll to position [1218, 0]
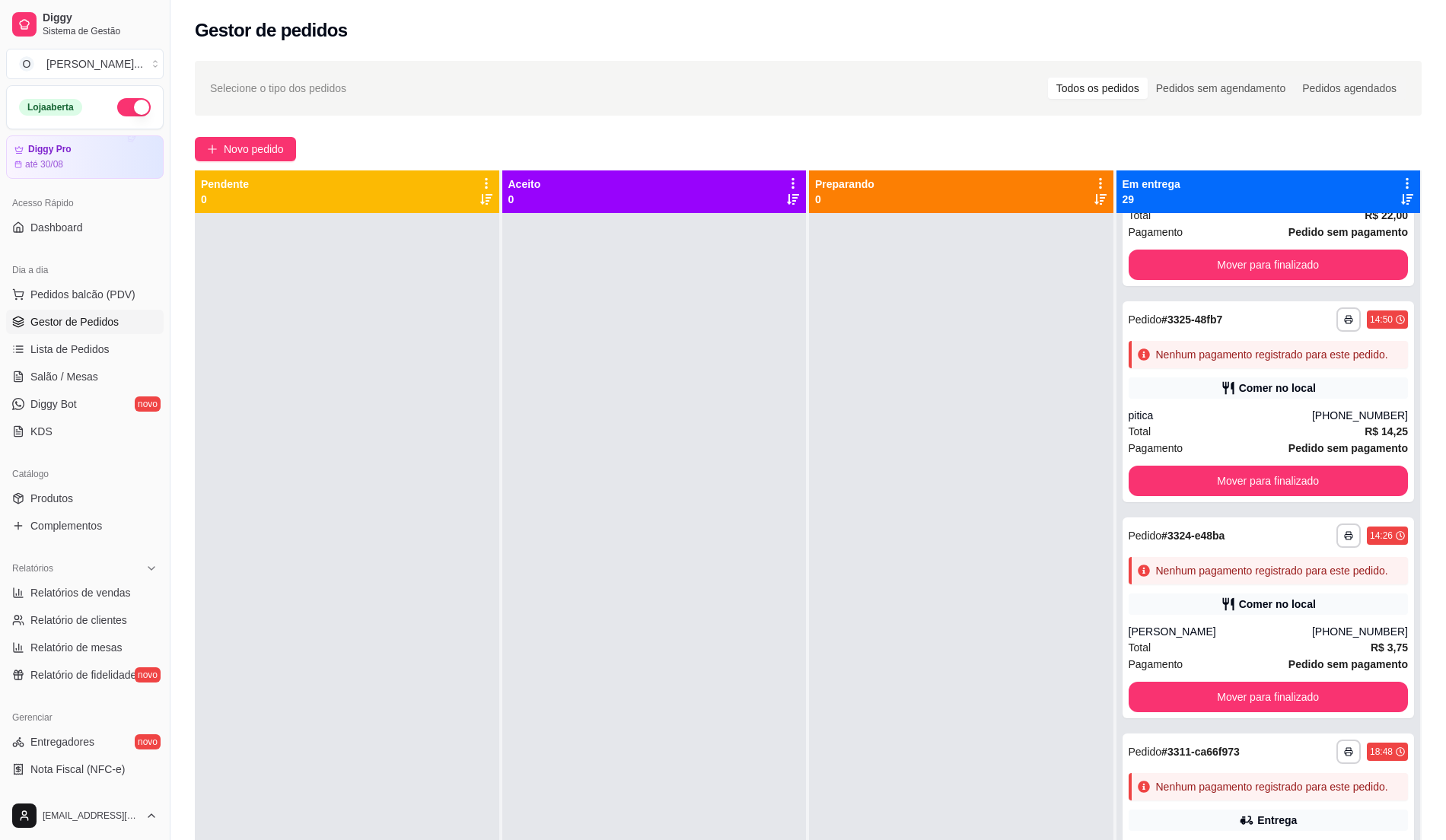
click at [117, 107] on button "button" at bounding box center [134, 107] width 34 height 18
